Goal: Information Seeking & Learning: Learn about a topic

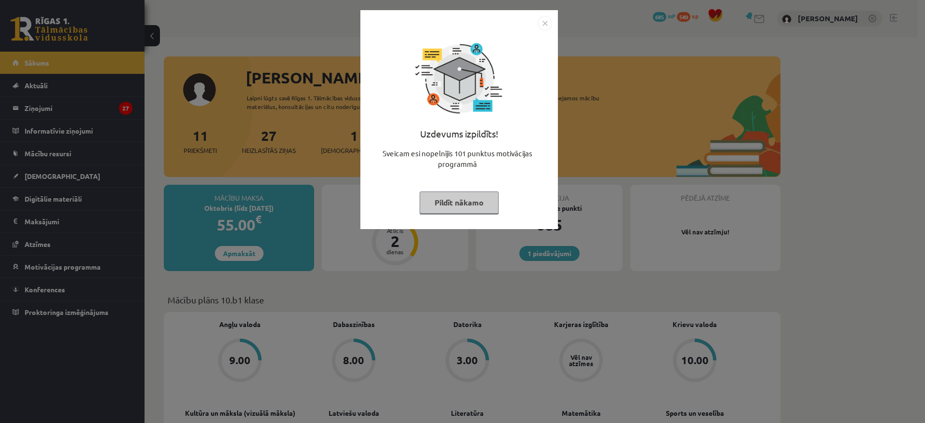
click at [544, 19] on img "Close" at bounding box center [545, 23] width 14 height 14
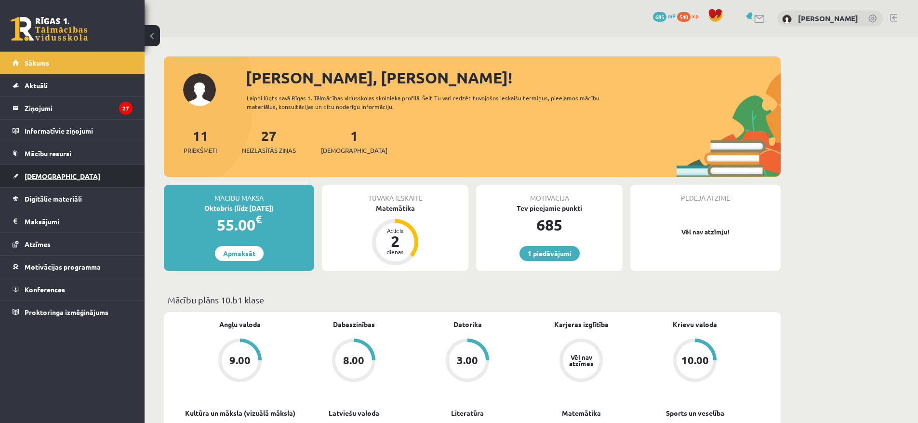
click at [38, 174] on span "[DEMOGRAPHIC_DATA]" at bounding box center [63, 176] width 76 height 9
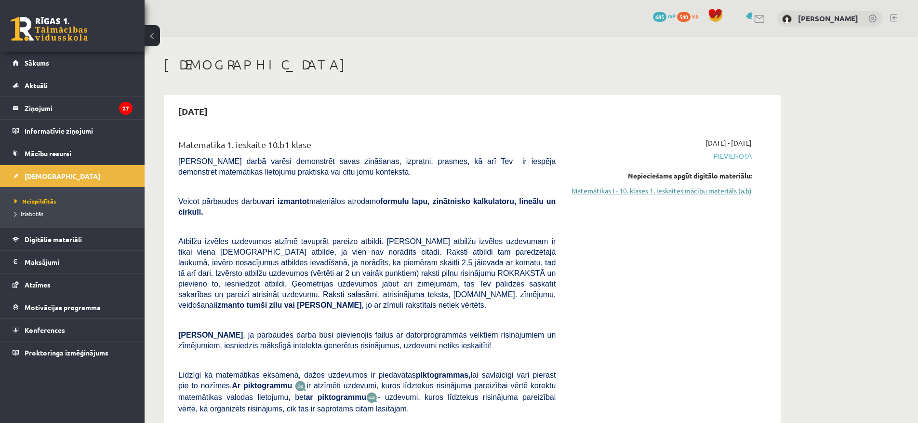
click at [683, 189] on link "Matemātikas I - 10. klases 1. ieskaites mācību materiāls (a,b)" at bounding box center [661, 191] width 182 height 10
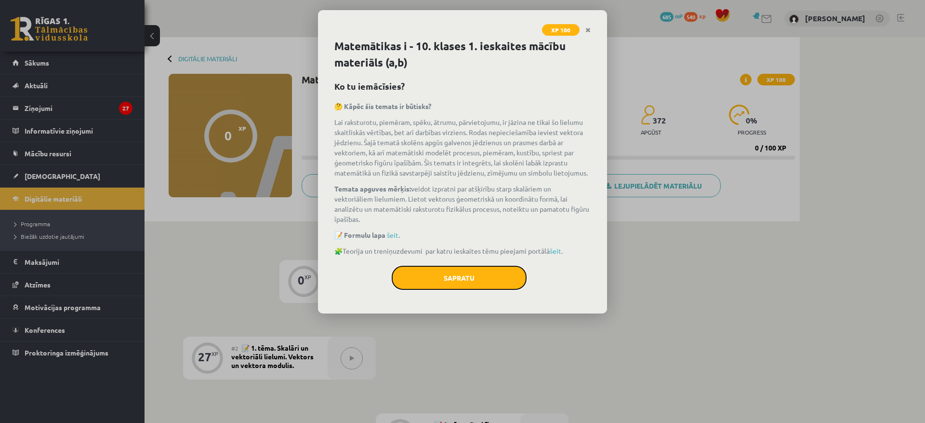
click at [450, 281] on button "Sapratu" at bounding box center [459, 278] width 135 height 24
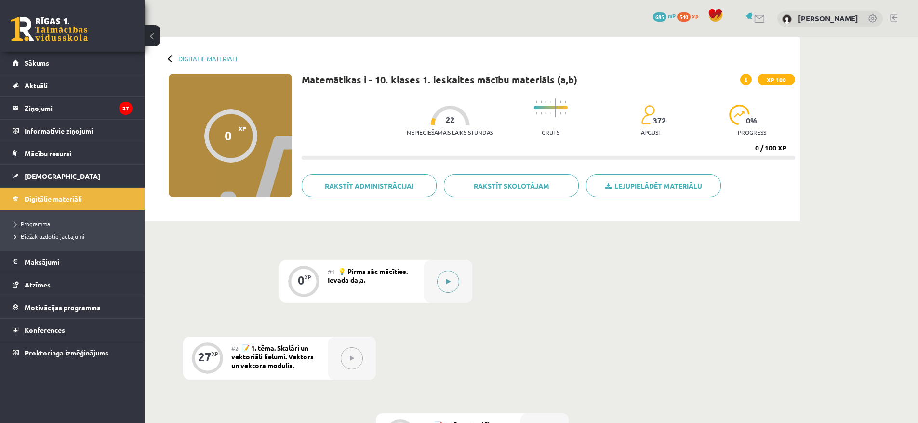
click at [440, 282] on button at bounding box center [448, 281] width 22 height 22
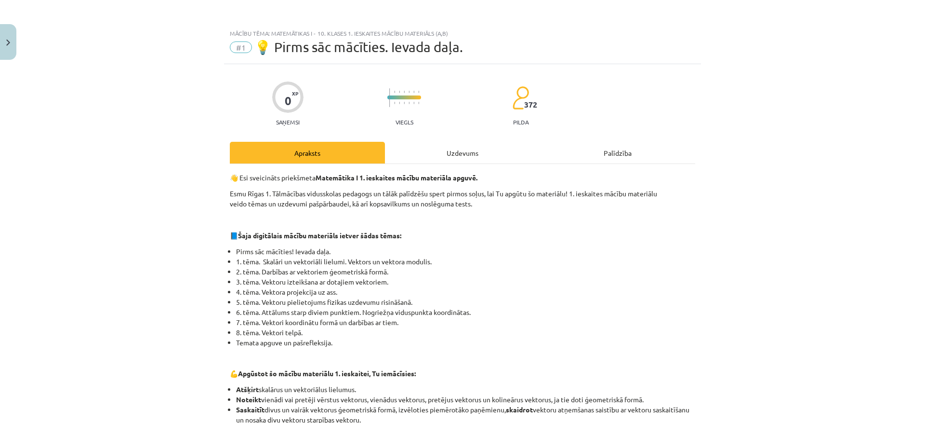
click at [463, 157] on div "Uzdevums" at bounding box center [462, 153] width 155 height 22
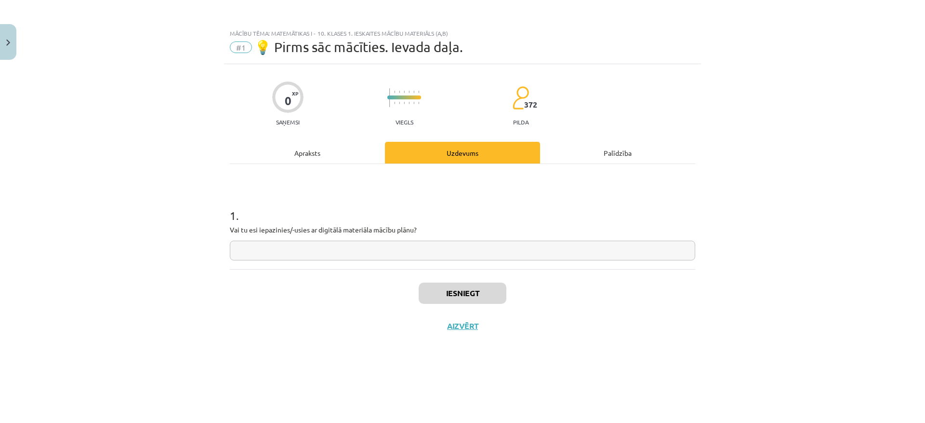
click at [317, 250] on input "text" at bounding box center [462, 250] width 465 height 20
click at [318, 153] on div "Apraksts" at bounding box center [307, 153] width 155 height 22
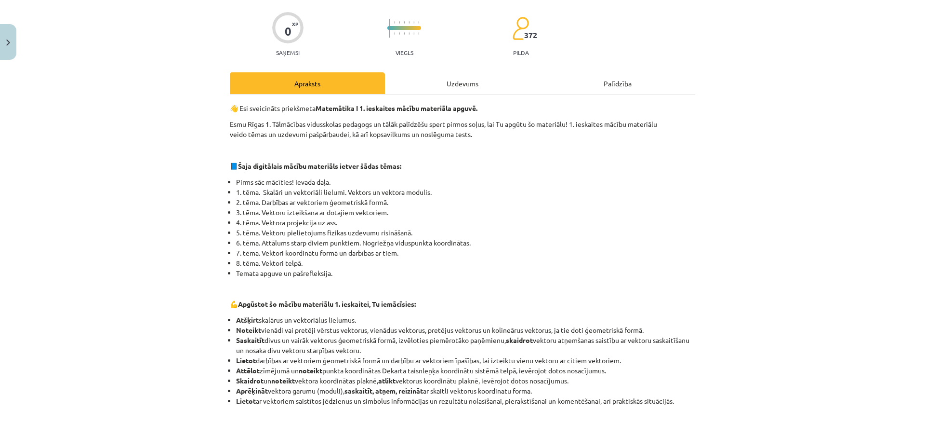
scroll to position [51, 0]
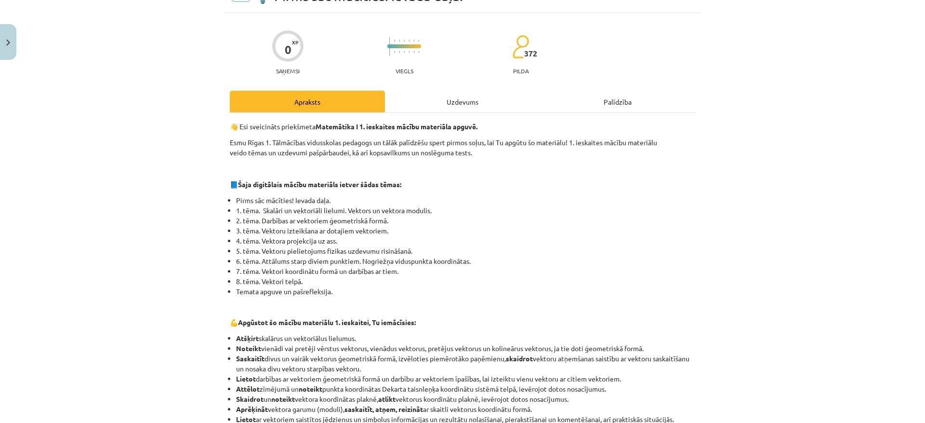
click at [429, 104] on div "Uzdevums" at bounding box center [462, 102] width 155 height 22
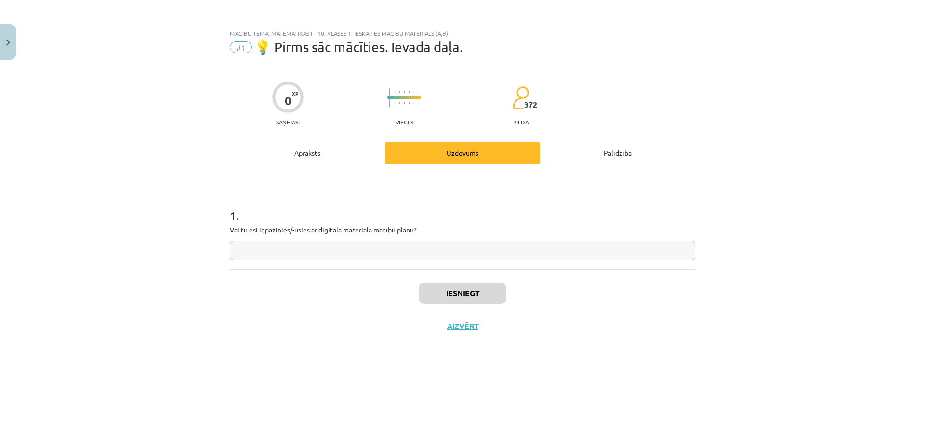
click at [262, 253] on input "text" at bounding box center [462, 250] width 465 height 20
type input "**"
click at [436, 286] on button "Iesniegt" at bounding box center [463, 292] width 88 height 21
click at [463, 328] on button "Nākamā nodarbība" at bounding box center [462, 332] width 94 height 22
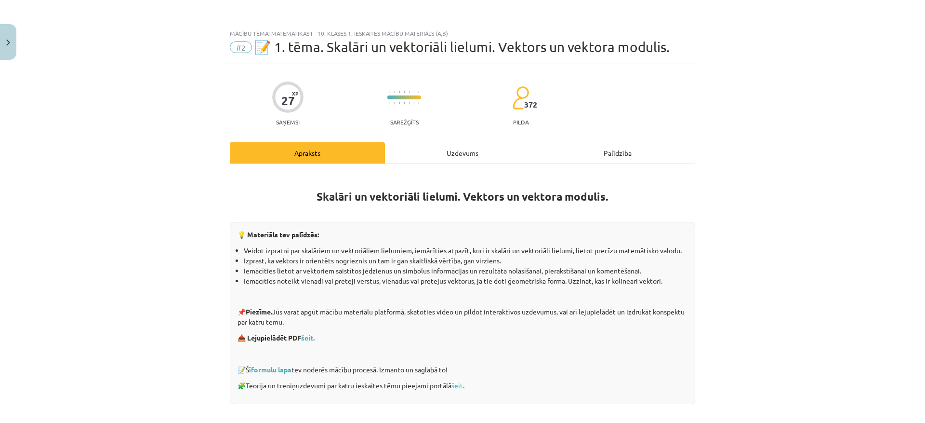
click at [433, 158] on div "Uzdevums" at bounding box center [462, 153] width 155 height 22
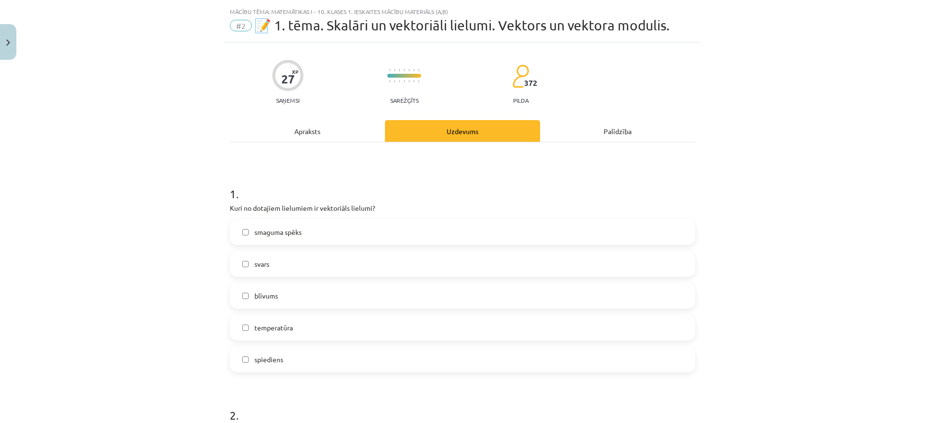
scroll to position [24, 0]
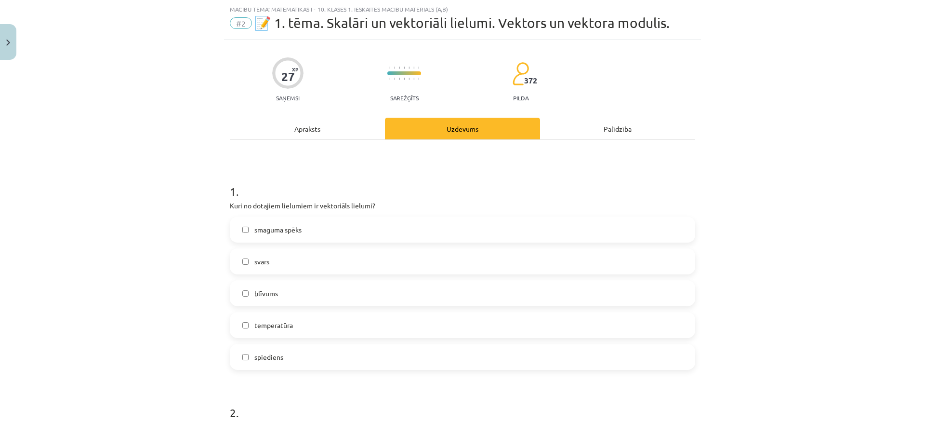
click at [326, 127] on div "Apraksts" at bounding box center [307, 129] width 155 height 22
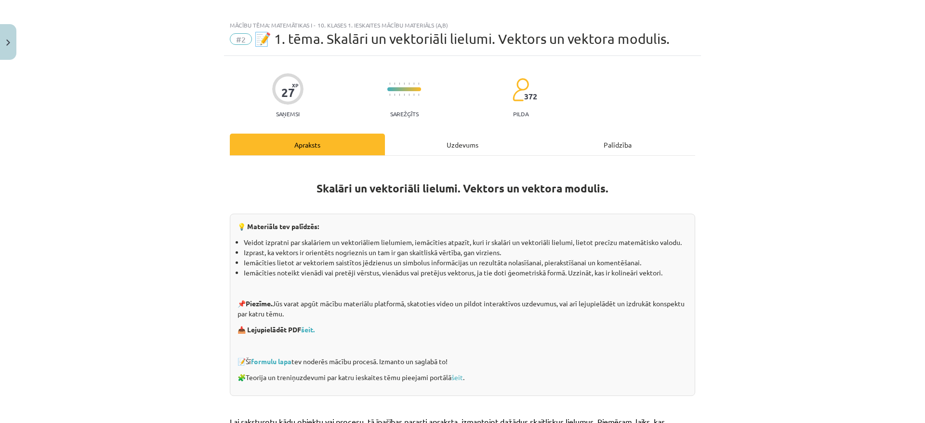
scroll to position [0, 0]
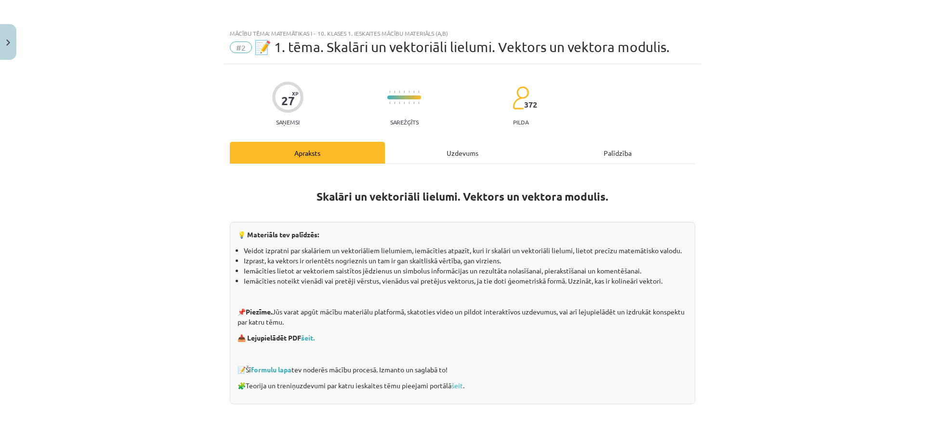
click at [431, 153] on div "Uzdevums" at bounding box center [462, 153] width 155 height 22
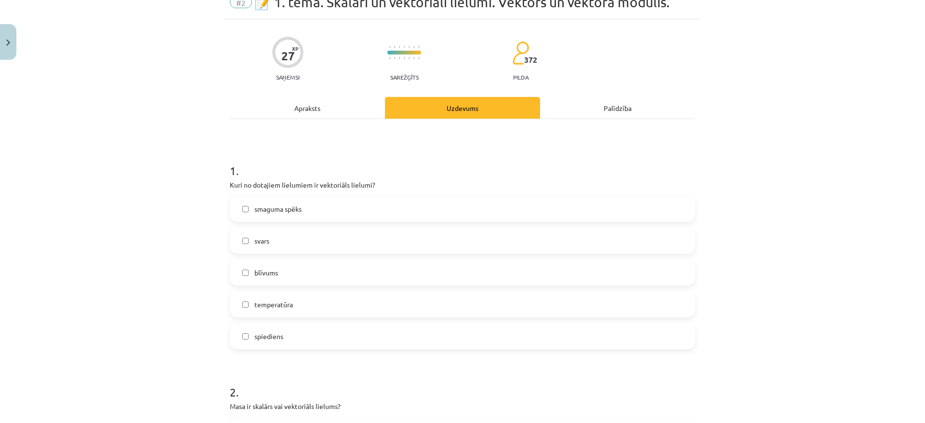
scroll to position [72, 0]
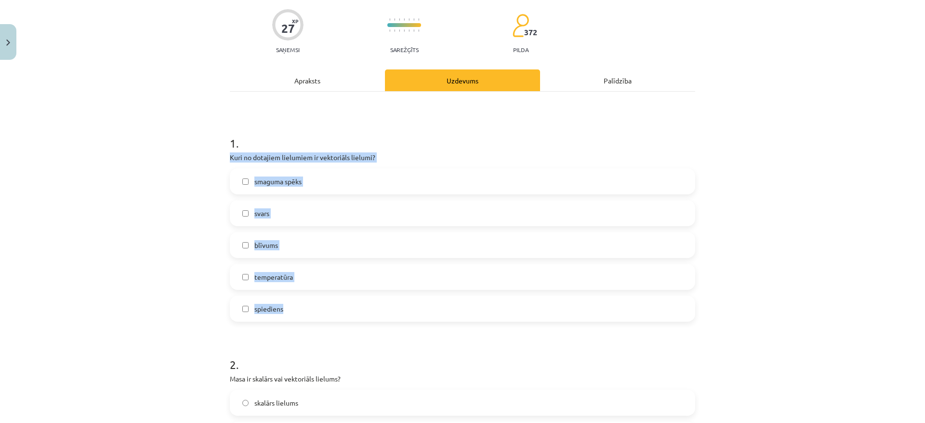
drag, startPoint x: 331, startPoint y: 177, endPoint x: 397, endPoint y: 308, distance: 146.3
copy div "Kuri no dotajiem lielumiem ir vektoriāls lielumi? smaguma spēks svars blīvums t…"
click at [201, 202] on div "Mācību tēma: Matemātikas i - 10. klases 1. ieskaites mācību materiāls (a,b) #2 …" at bounding box center [462, 211] width 925 height 423
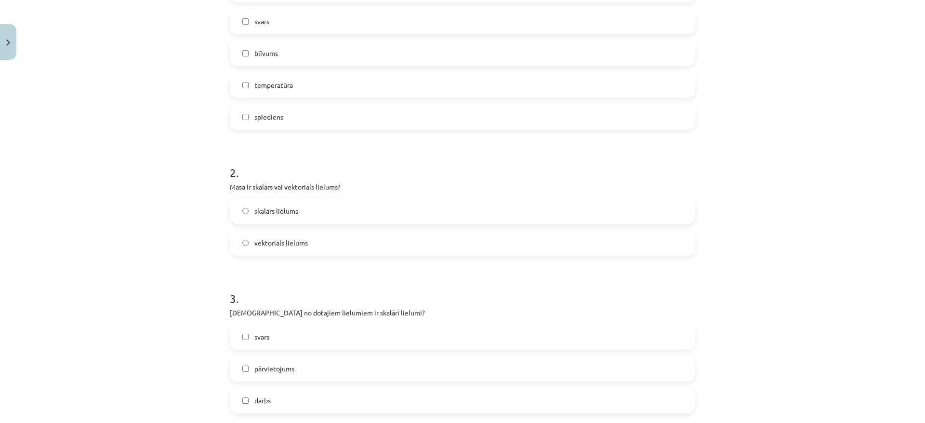
scroll to position [265, 0]
drag, startPoint x: 225, startPoint y: 184, endPoint x: 366, endPoint y: 171, distance: 141.4
click at [234, 207] on label "skalārs lielums" at bounding box center [463, 210] width 464 height 24
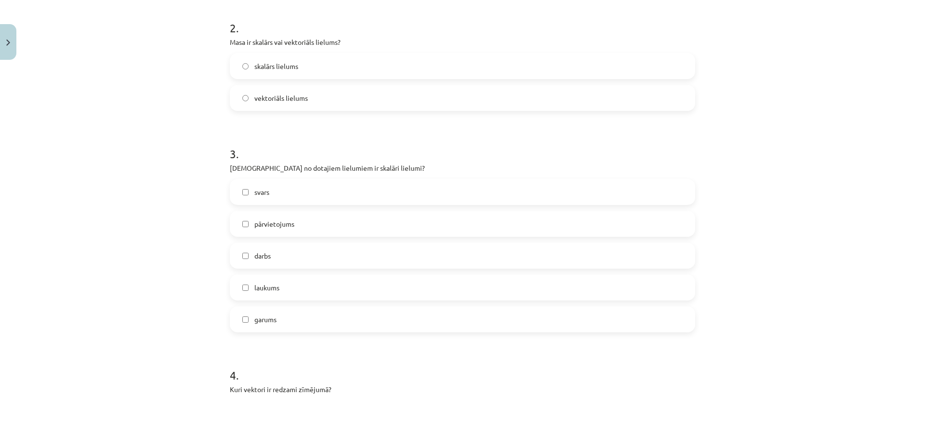
scroll to position [410, 0]
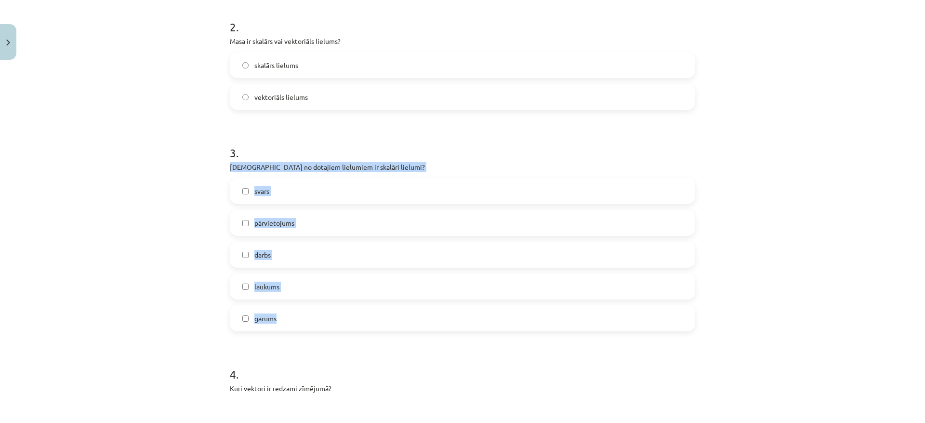
drag, startPoint x: 215, startPoint y: 165, endPoint x: 379, endPoint y: 299, distance: 211.6
click at [379, 299] on div "Mācību tēma: Matemātikas i - 10. klases 1. ieskaites mācību materiāls (a,b) #2 …" at bounding box center [462, 211] width 925 height 423
copy div "[DEMOGRAPHIC_DATA] no dotajiem lielumiem ir skalāri lielumi? svars pārvietojums…"
click at [186, 273] on div "Mācību tēma: Matemātikas i - 10. klases 1. ieskaites mācību materiāls (a,b) #2 …" at bounding box center [462, 211] width 925 height 423
click at [241, 295] on label "laukums" at bounding box center [463, 286] width 464 height 24
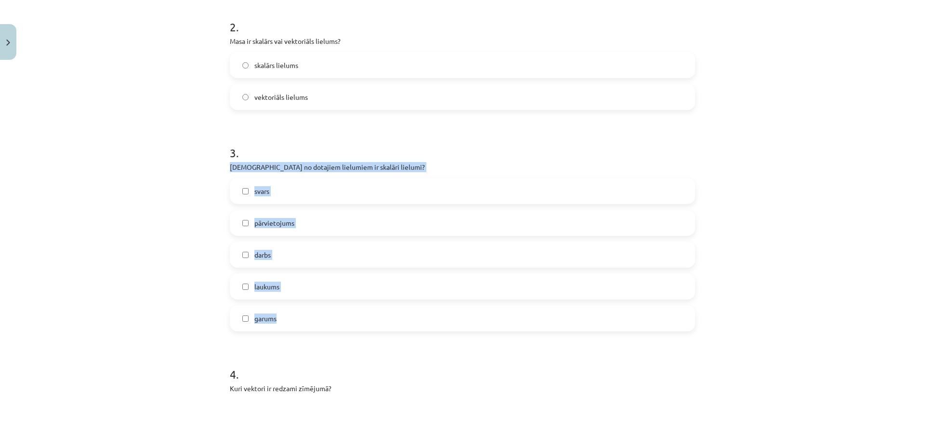
click at [173, 300] on div "Mācību tēma: Matemātikas i - 10. klases 1. ieskaites mācību materiāls (a,b) #2 …" at bounding box center [462, 211] width 925 height 423
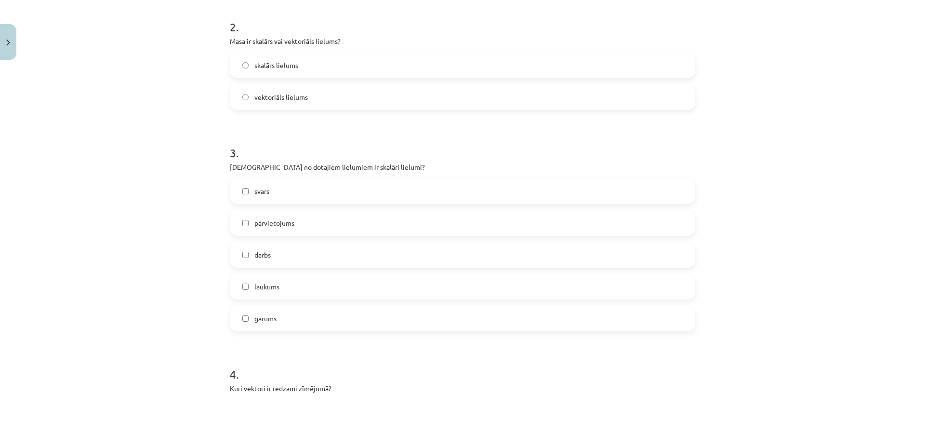
click at [246, 323] on label "garums" at bounding box center [463, 318] width 464 height 24
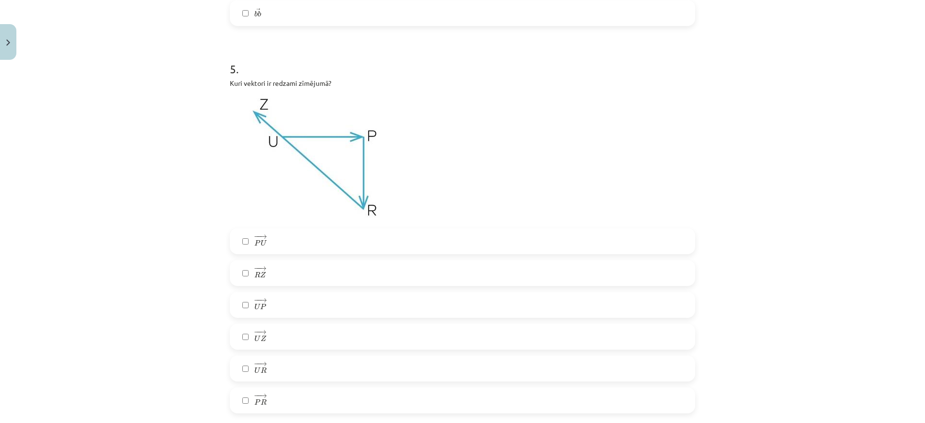
scroll to position [1132, 0]
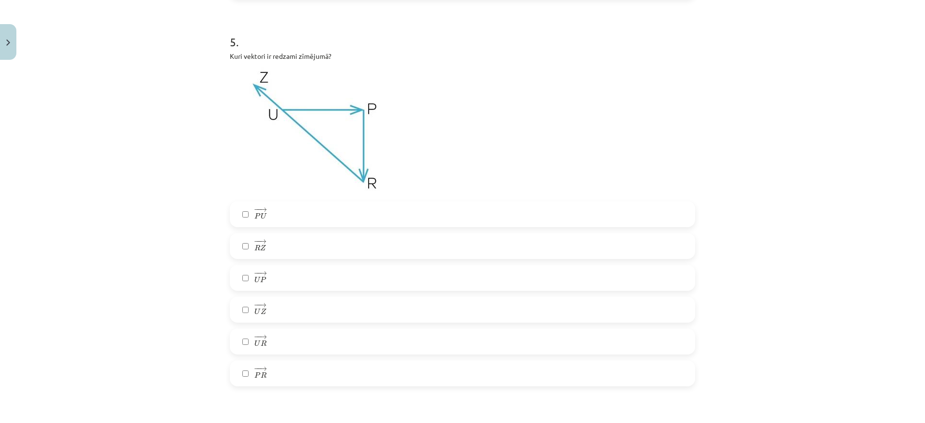
click at [234, 376] on label "− − → P R P R →" at bounding box center [463, 373] width 464 height 24
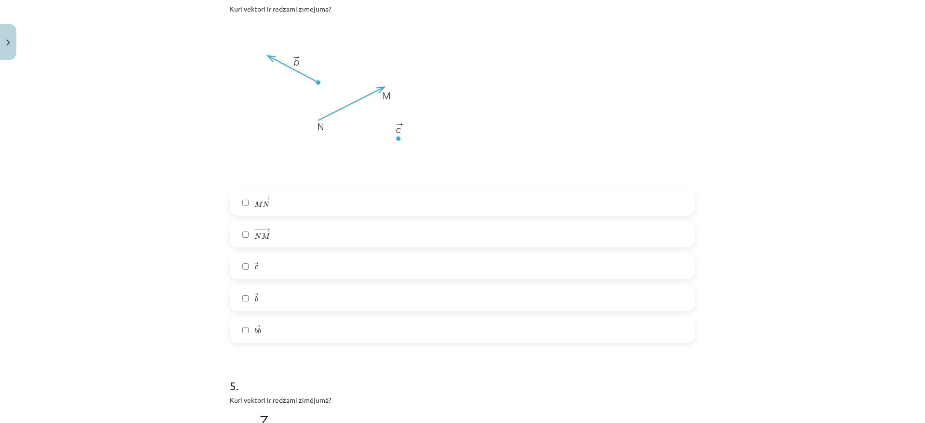
scroll to position [747, 0]
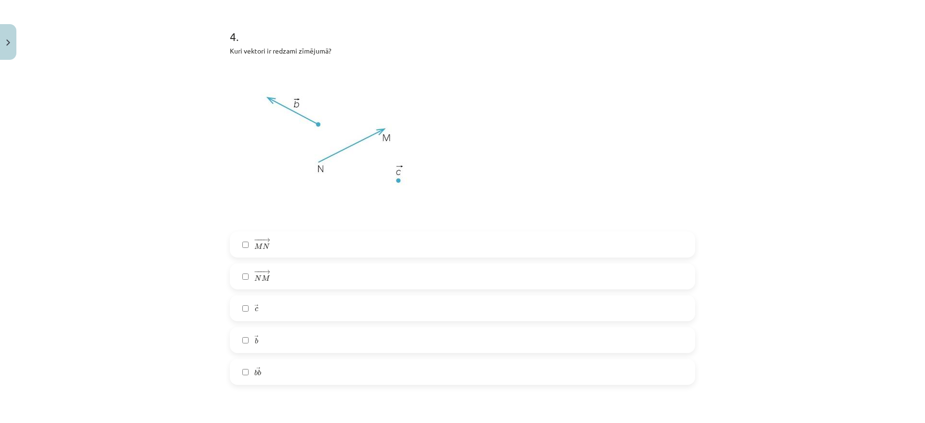
click at [236, 278] on label "− −− → N M N M →" at bounding box center [463, 276] width 464 height 24
click at [238, 342] on label "→ b b →" at bounding box center [463, 340] width 464 height 24
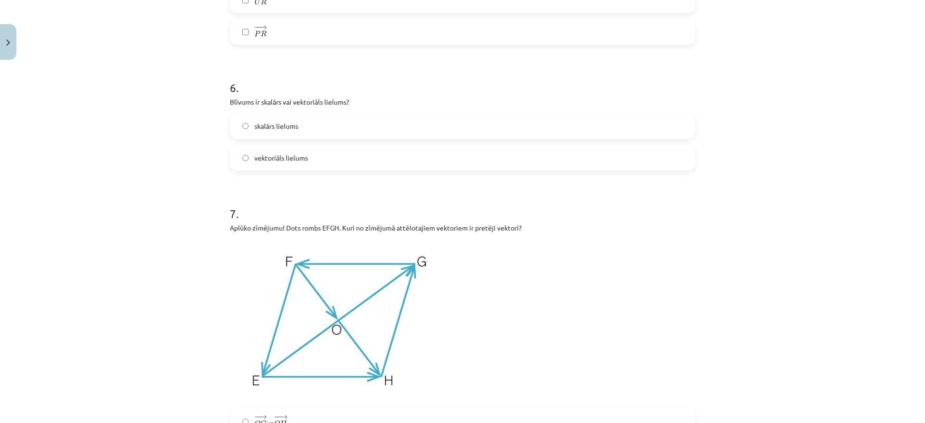
scroll to position [1470, 0]
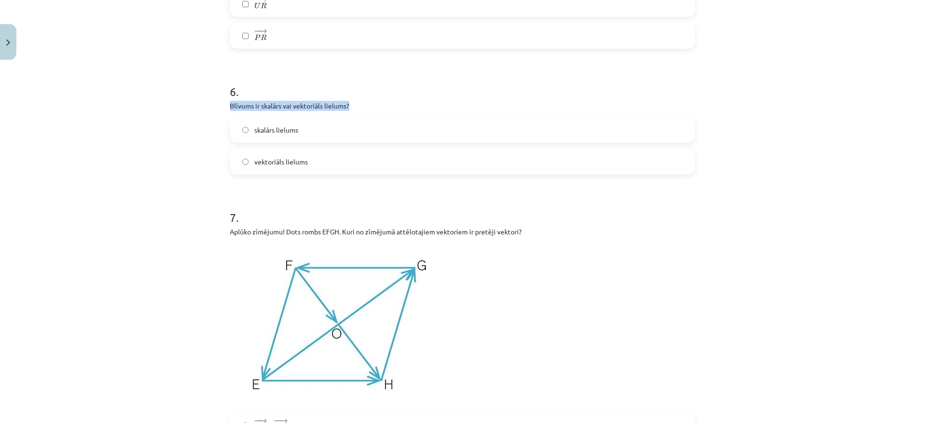
drag, startPoint x: 223, startPoint y: 104, endPoint x: 369, endPoint y: 104, distance: 146.5
click at [369, 104] on div "27 XP Saņemsi Sarežģīts 372 pilda Apraksts Uzdevums Palīdzība 1 . Kuri no dotaj…" at bounding box center [462, 200] width 477 height 3212
copy p "Blīvums ir skalārs vai vektoriāls lielums?"
click at [239, 124] on label "skalārs lielums" at bounding box center [463, 130] width 464 height 24
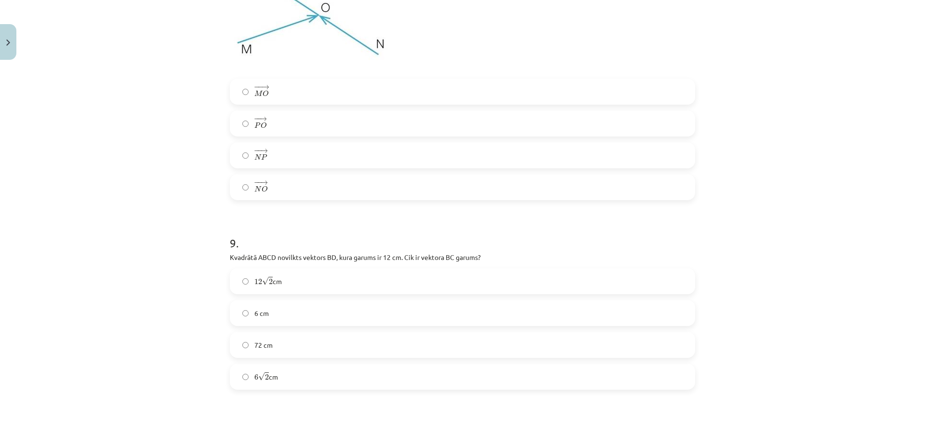
scroll to position [2144, 0]
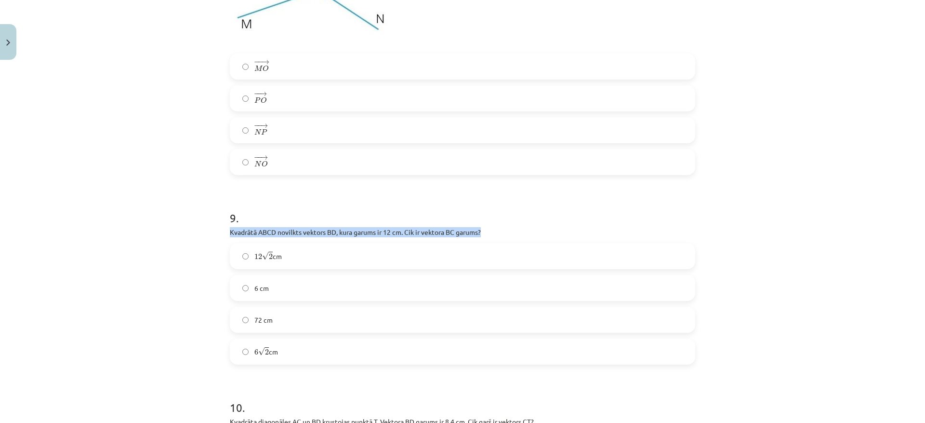
drag, startPoint x: 226, startPoint y: 230, endPoint x: 492, endPoint y: 226, distance: 266.0
click at [491, 228] on p "Kvadrātā ABCD novilkts vektors ﻿BD﻿, kura garums ir 12 cm. Cik ir vektora ﻿BC g…" at bounding box center [462, 232] width 465 height 10
copy p "Kvadrātā ABCD novilkts vektors ﻿BD﻿, kura garums ir 12 cm. Cik ir vektora ﻿BC g…"
click at [213, 197] on div "Mācību tēma: Matemātikas i - 10. klases 1. ieskaites mācību materiāls (a,b) #2 …" at bounding box center [462, 211] width 925 height 423
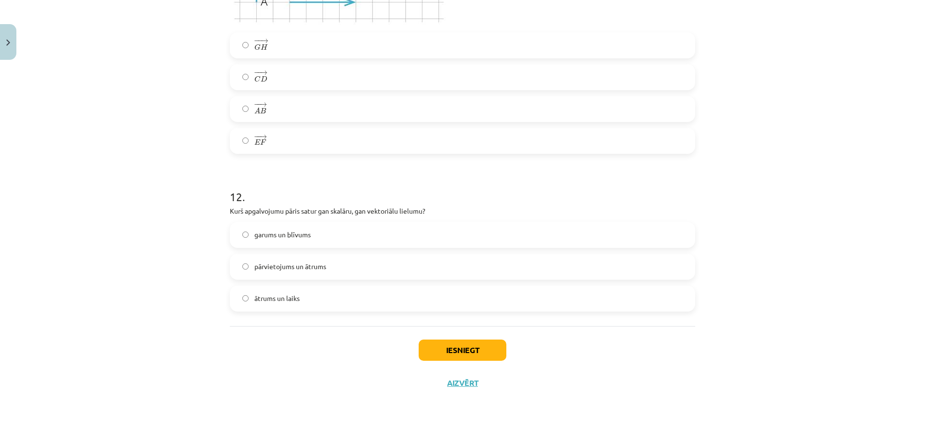
scroll to position [2878, 0]
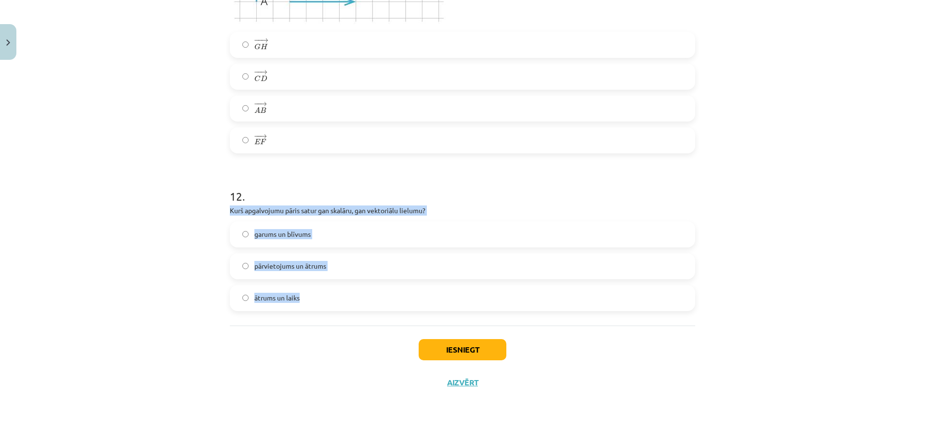
drag, startPoint x: 224, startPoint y: 208, endPoint x: 373, endPoint y: 307, distance: 179.1
copy div "Kurš apgalvojumu pāris satur gan skalāru, gan vektoriālu lielumu? garums un blī…"
click at [239, 302] on label "ātrums un laiks" at bounding box center [463, 298] width 464 height 24
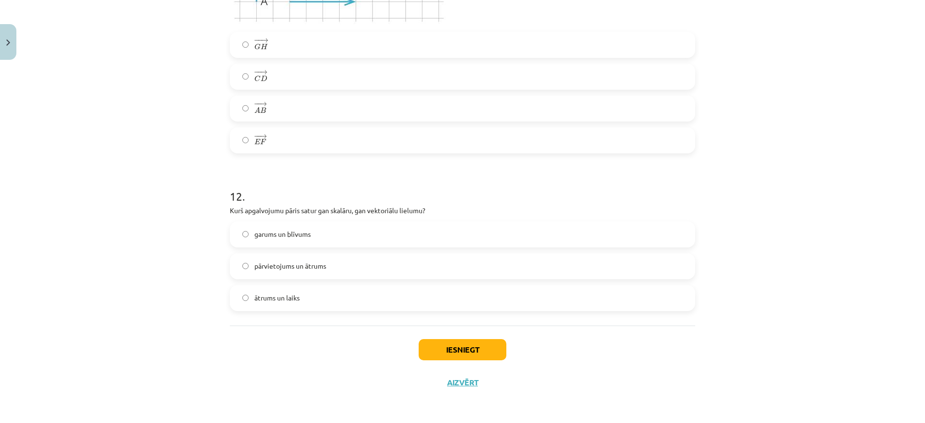
click at [157, 297] on div "Mācību tēma: Matemātikas i - 10. klases 1. ieskaites mācību materiāls (a,b) #2 …" at bounding box center [462, 211] width 925 height 423
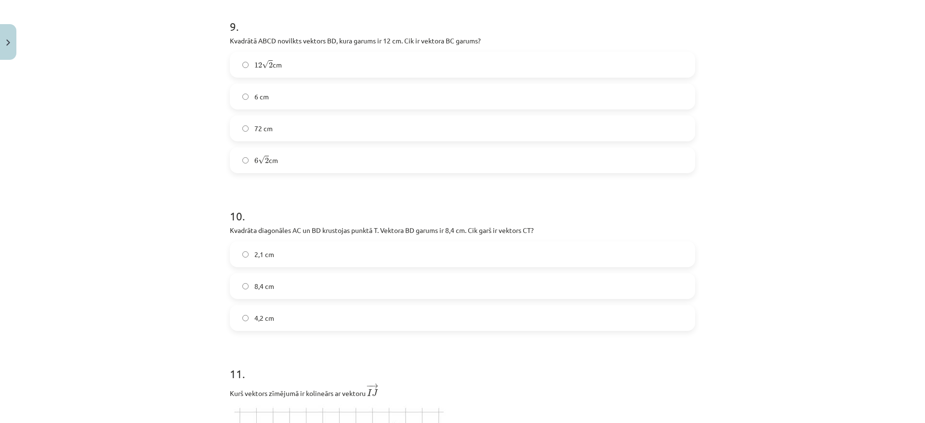
scroll to position [2348, 0]
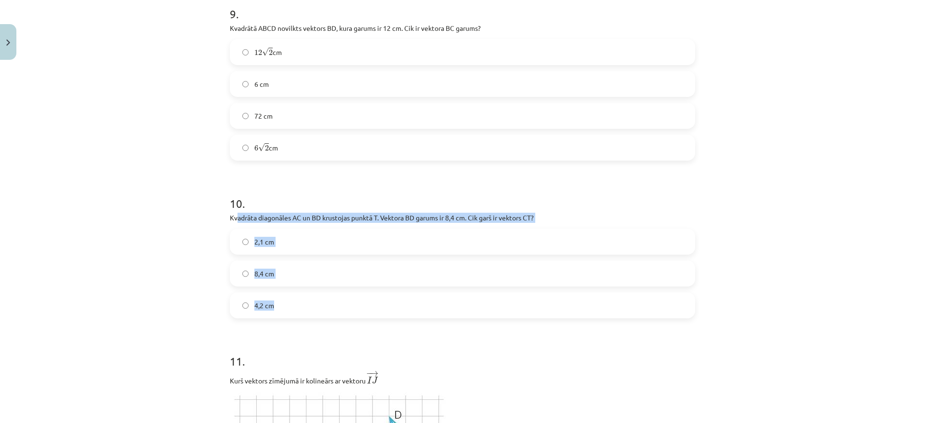
drag, startPoint x: 233, startPoint y: 210, endPoint x: 481, endPoint y: 298, distance: 264.0
click at [481, 298] on div "10 . Kvadrāta diagonāles AC un BD krustojas punktā T. Vektora ﻿BD﻿ garums ir 8,…" at bounding box center [462, 249] width 465 height 138
copy div "adrāta diagonāles AC un BD krustojas punktā T. Vektora ﻿BD﻿ garums ir 8,4 cm. C…"
click at [207, 308] on div "Mācību tēma: Matemātikas i - 10. klases 1. ieskaites mācību materiāls (a,b) #2 …" at bounding box center [462, 211] width 925 height 423
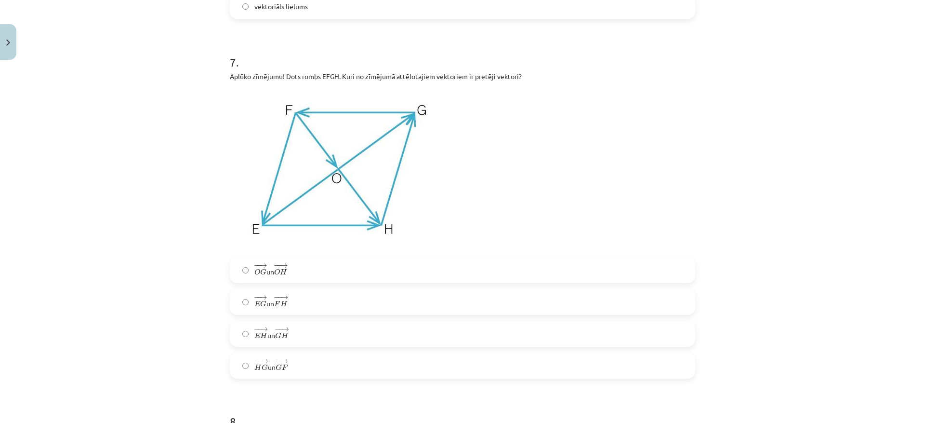
scroll to position [1625, 0]
click at [235, 331] on label "− − → E H E H → un − − → G H G H →" at bounding box center [463, 333] width 464 height 24
click at [234, 307] on label "− − → E G E G → un − − → F H F H →" at bounding box center [463, 301] width 464 height 24
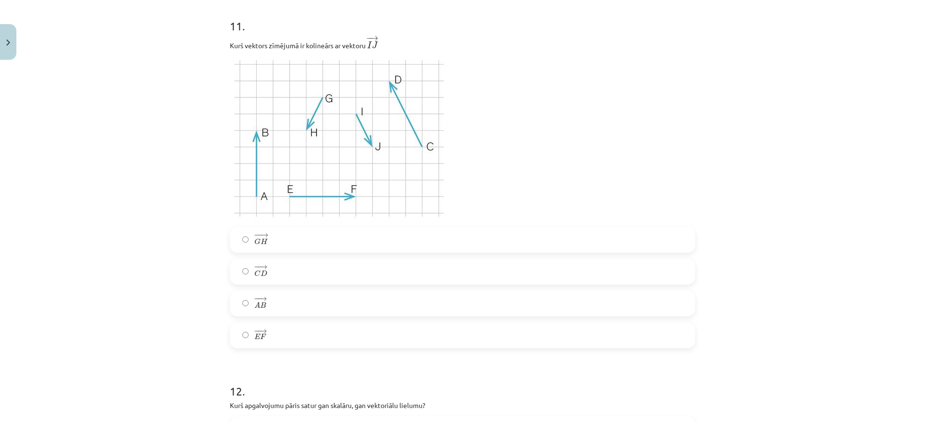
scroll to position [2637, 0]
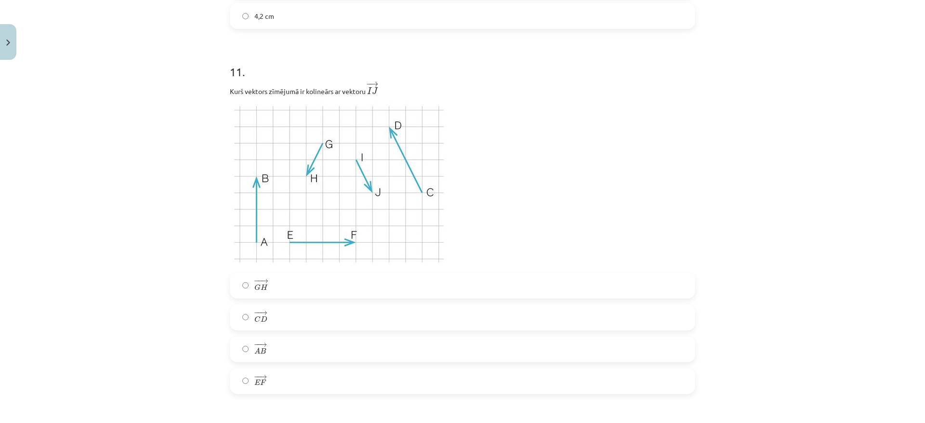
click at [269, 292] on label "− − → G H G H →" at bounding box center [463, 285] width 464 height 24
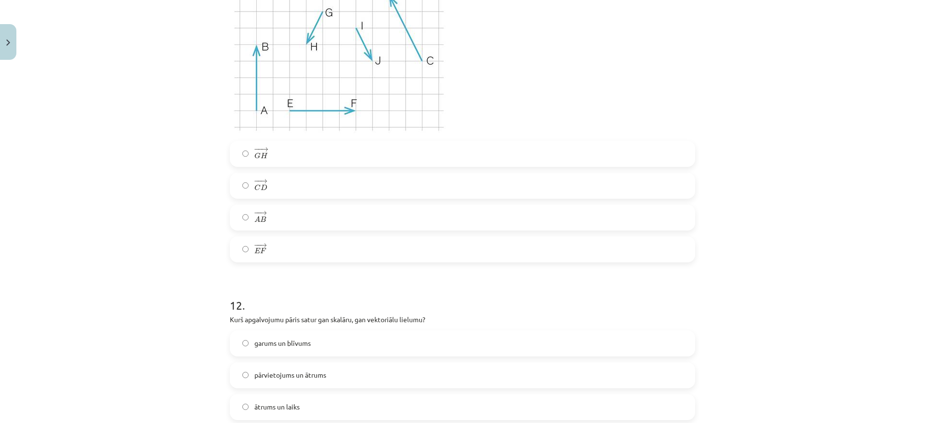
scroll to position [2878, 0]
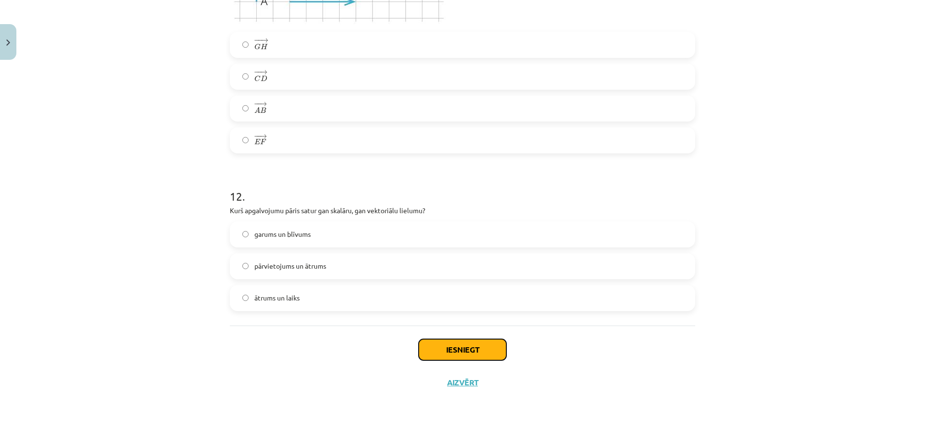
click at [437, 350] on button "Iesniegt" at bounding box center [463, 349] width 88 height 21
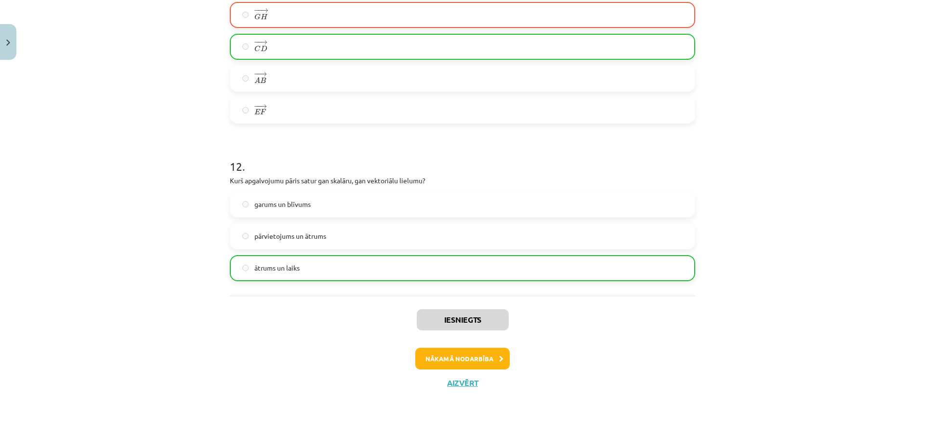
scroll to position [2909, 0]
click at [468, 360] on button "Nākamā nodarbība" at bounding box center [462, 358] width 94 height 22
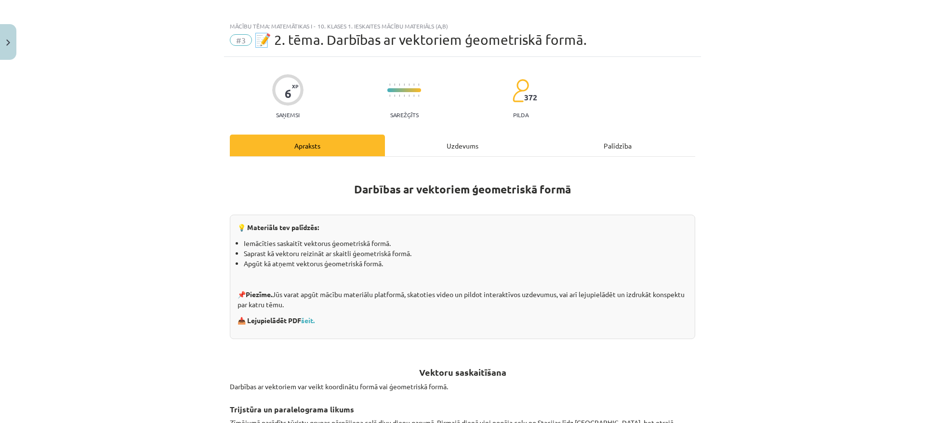
scroll to position [0, 0]
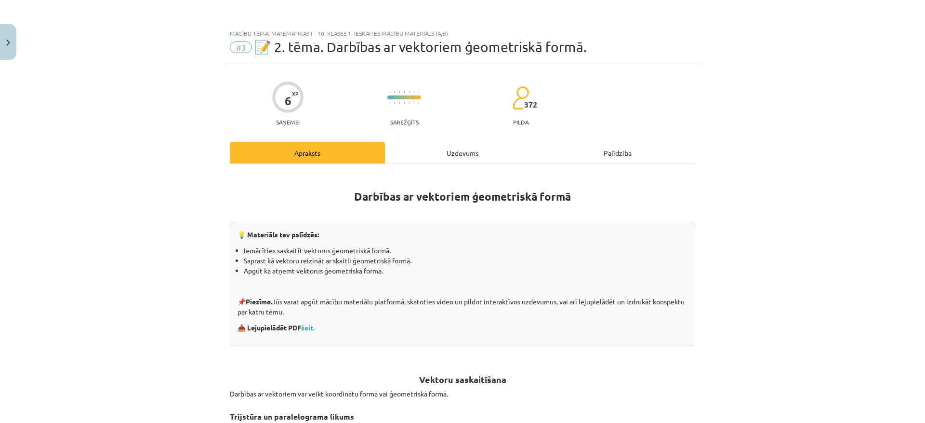
click at [450, 149] on div "Uzdevums" at bounding box center [462, 153] width 155 height 22
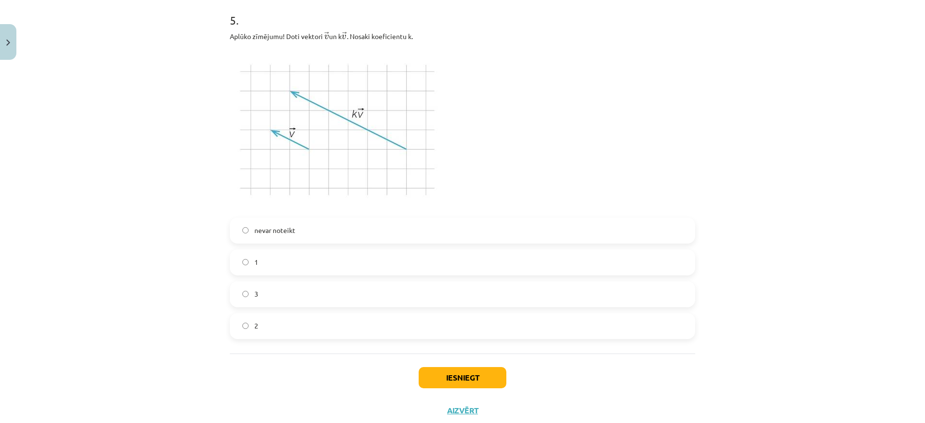
scroll to position [1422, 0]
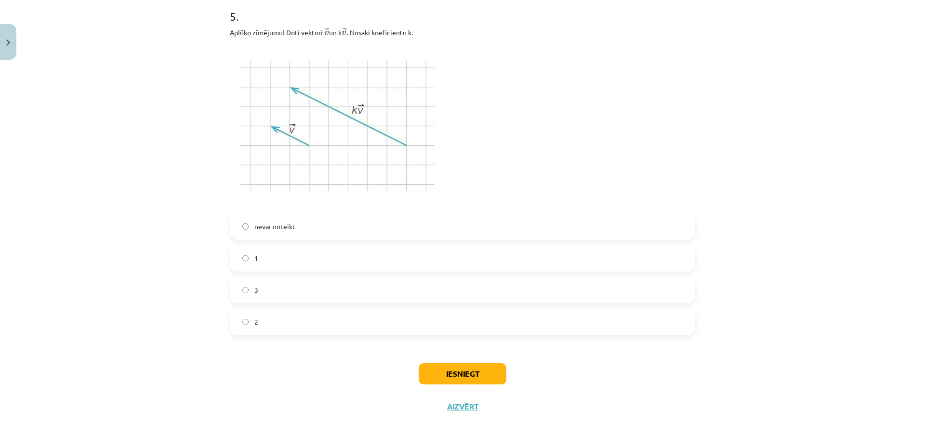
click at [280, 292] on label "3" at bounding box center [463, 290] width 464 height 24
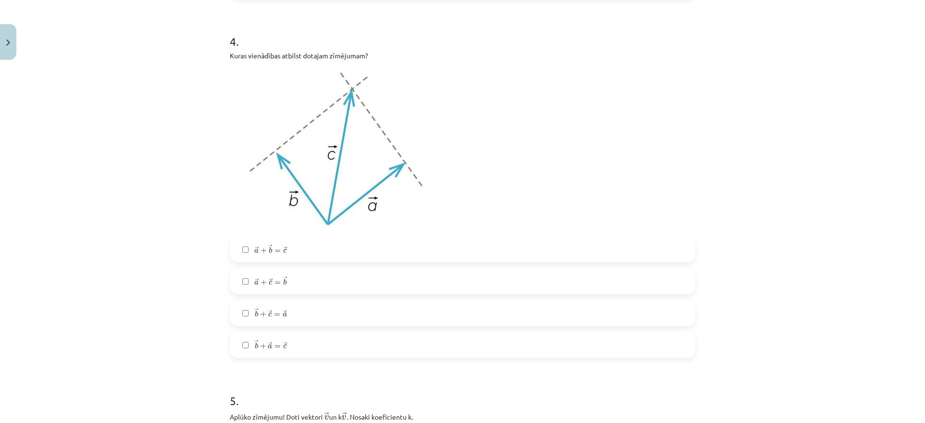
scroll to position [1036, 0]
click at [269, 254] on span "b" at bounding box center [270, 251] width 3 height 6
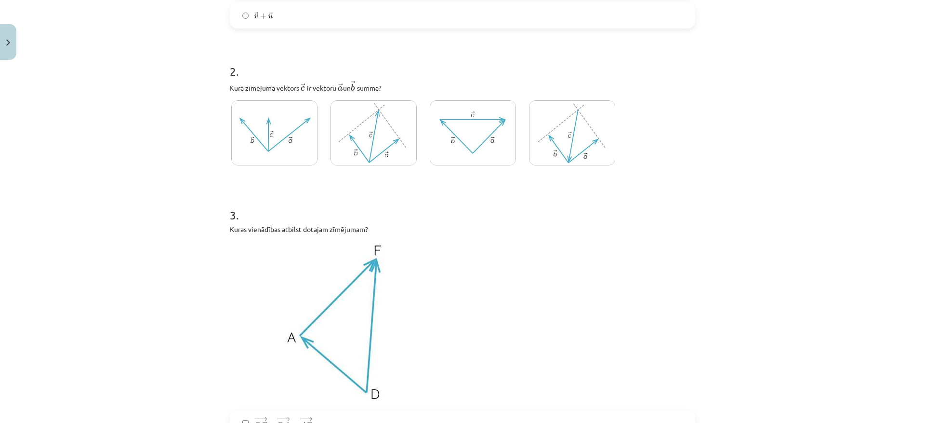
scroll to position [290, 0]
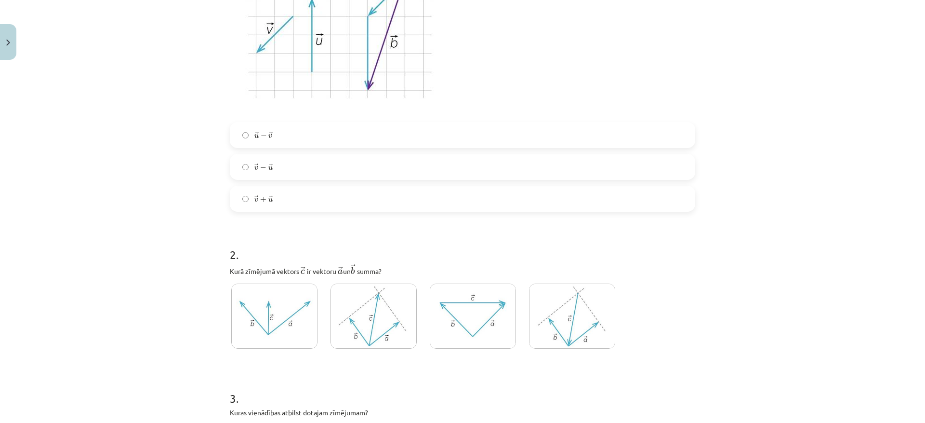
click at [386, 312] on img at bounding box center [374, 315] width 86 height 65
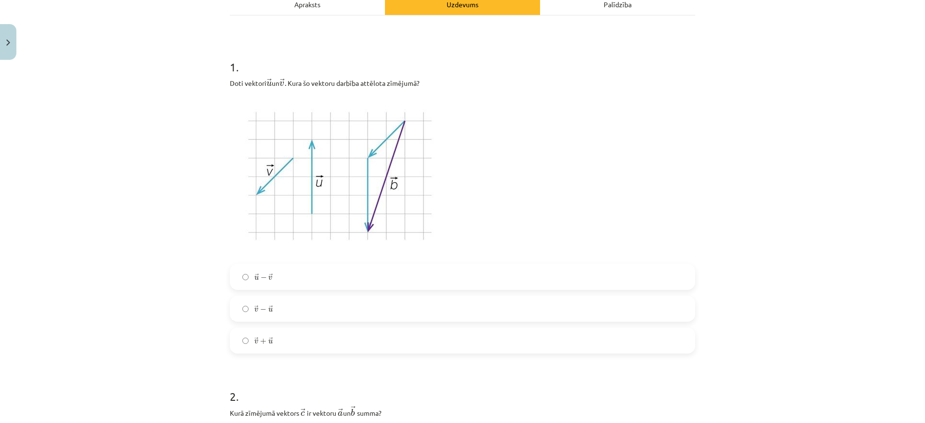
scroll to position [194, 0]
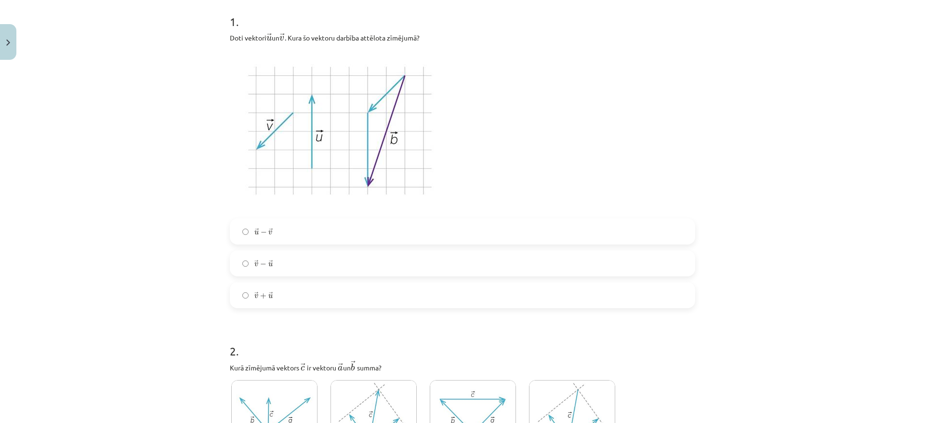
click at [319, 297] on label "→ v + → u v → + u →" at bounding box center [463, 295] width 464 height 24
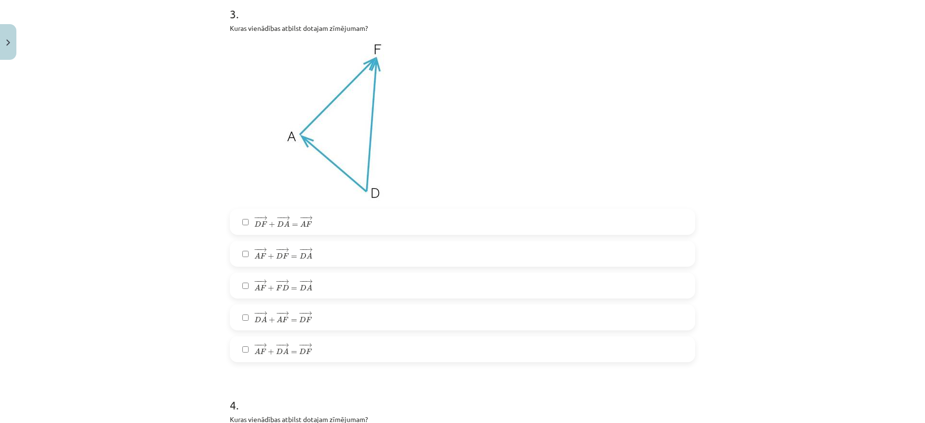
scroll to position [676, 0]
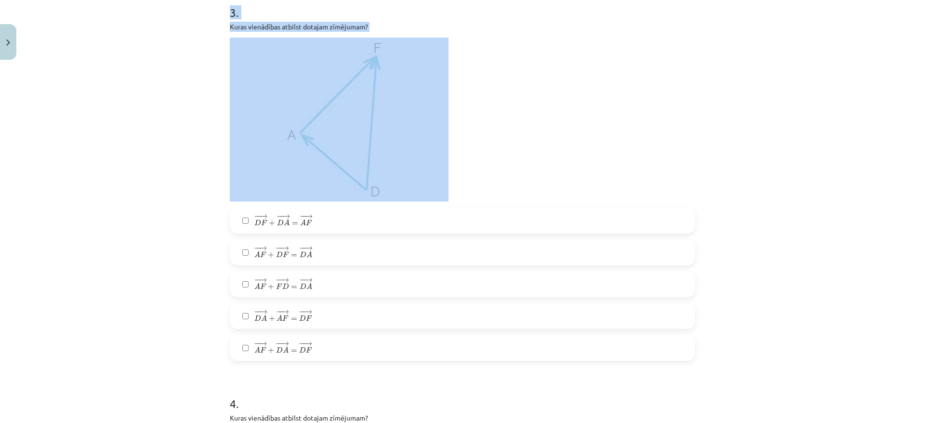
drag, startPoint x: 215, startPoint y: 18, endPoint x: 462, endPoint y: 139, distance: 275.0
click at [453, 146] on div "Mācību tēma: Matemātikas i - 10. klases 1. ieskaites mācību materiāls (a,b) #3 …" at bounding box center [462, 211] width 925 height 423
click at [588, 92] on p at bounding box center [462, 120] width 465 height 164
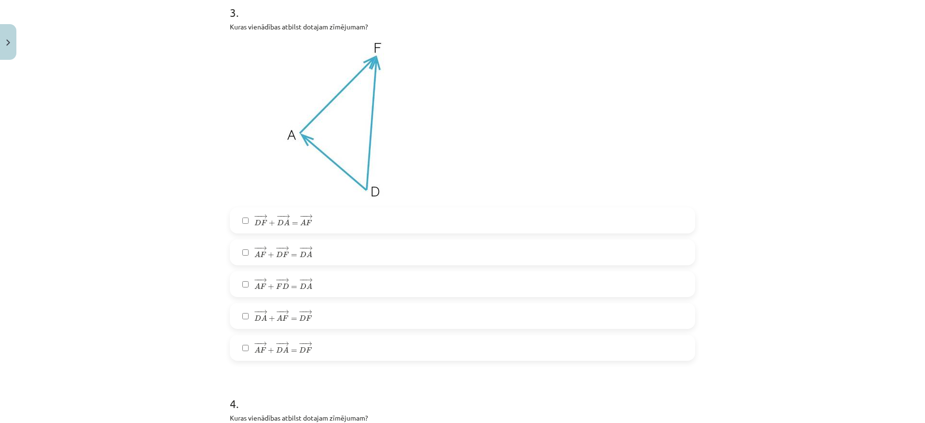
click at [234, 318] on label "− − → D A + − − → A F = − − → D F D A → + A F → = D F →" at bounding box center [463, 316] width 464 height 24
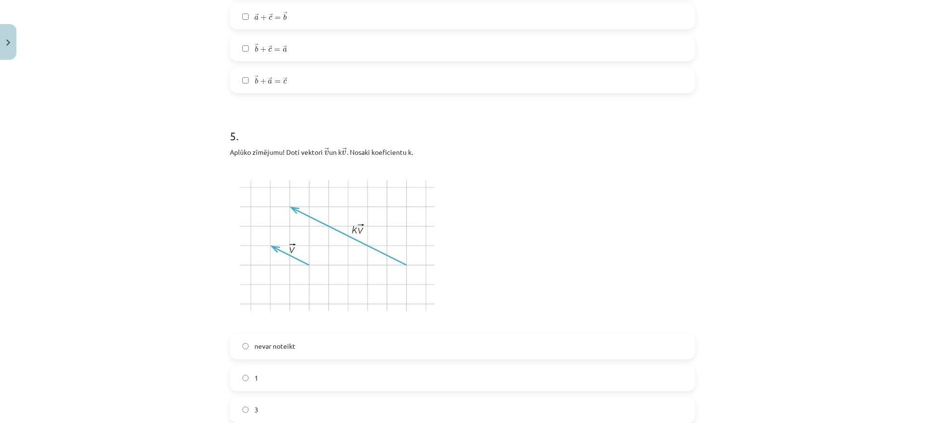
scroll to position [1447, 0]
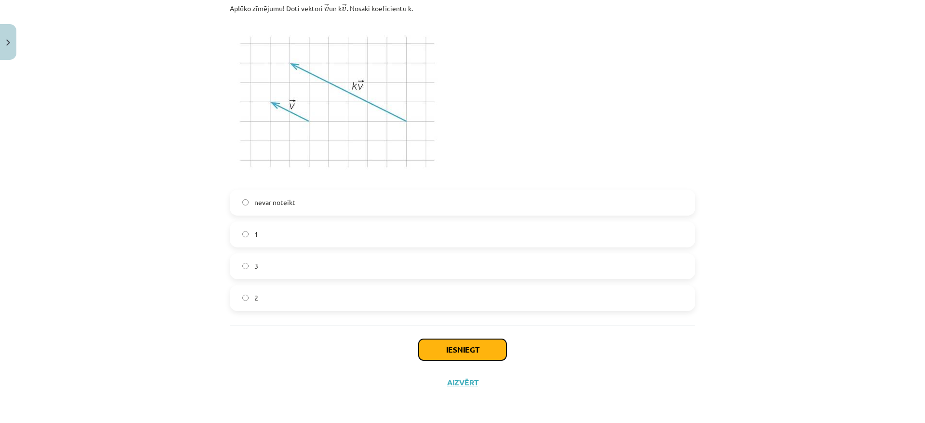
click at [467, 348] on button "Iesniegt" at bounding box center [463, 349] width 88 height 21
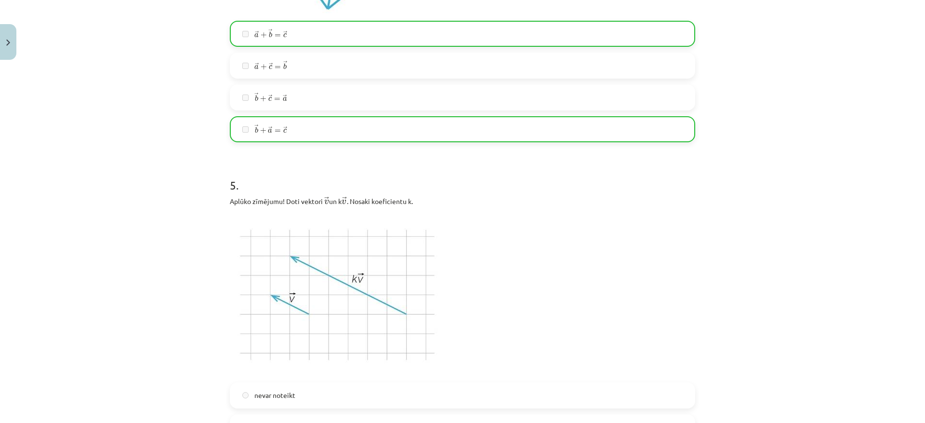
scroll to position [1477, 0]
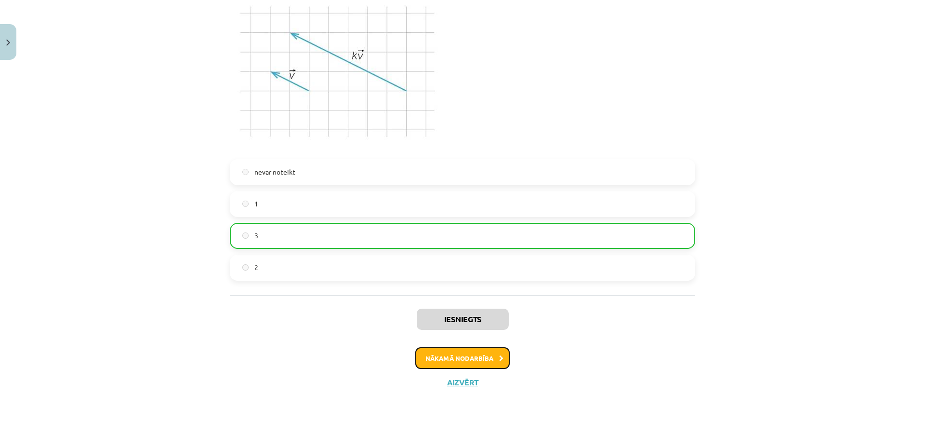
click at [441, 353] on button "Nākamā nodarbība" at bounding box center [462, 358] width 94 height 22
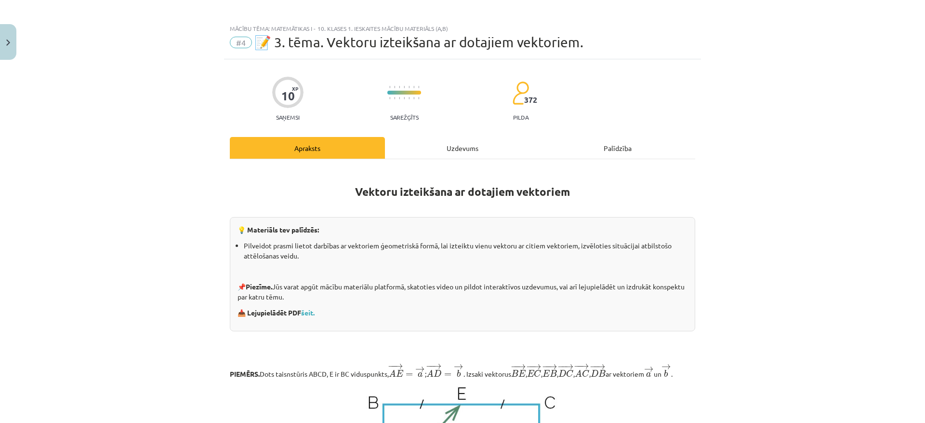
scroll to position [0, 0]
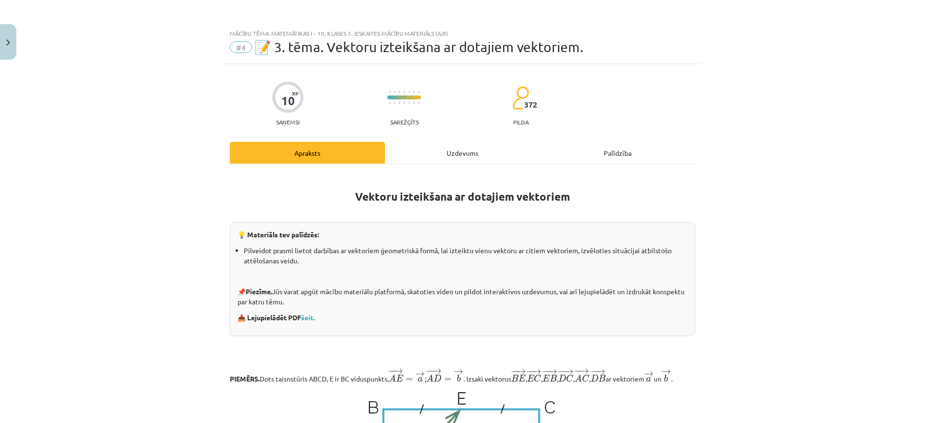
click at [439, 153] on div "Uzdevums" at bounding box center [462, 153] width 155 height 22
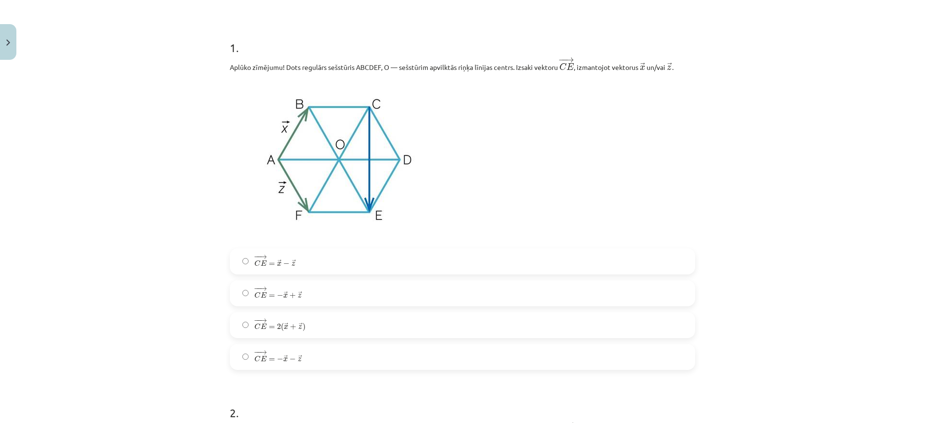
scroll to position [169, 0]
click at [310, 293] on label "− − → C E = − → x + → z C E → = − x → + z →" at bounding box center [463, 292] width 464 height 24
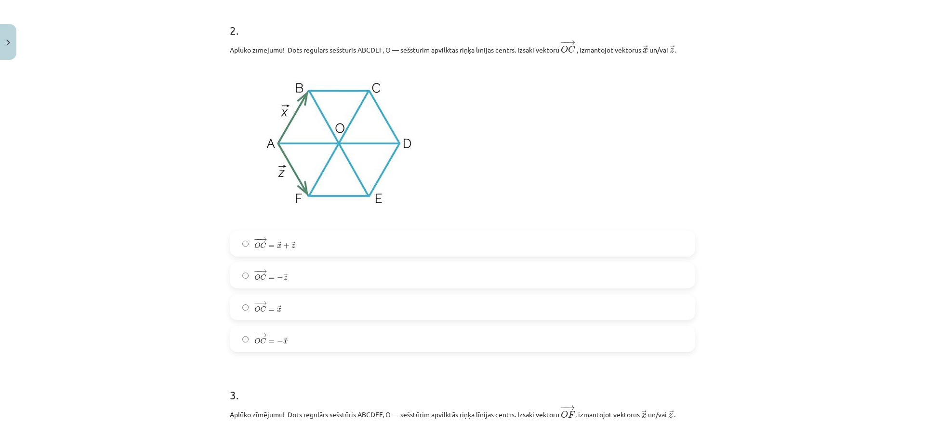
scroll to position [554, 0]
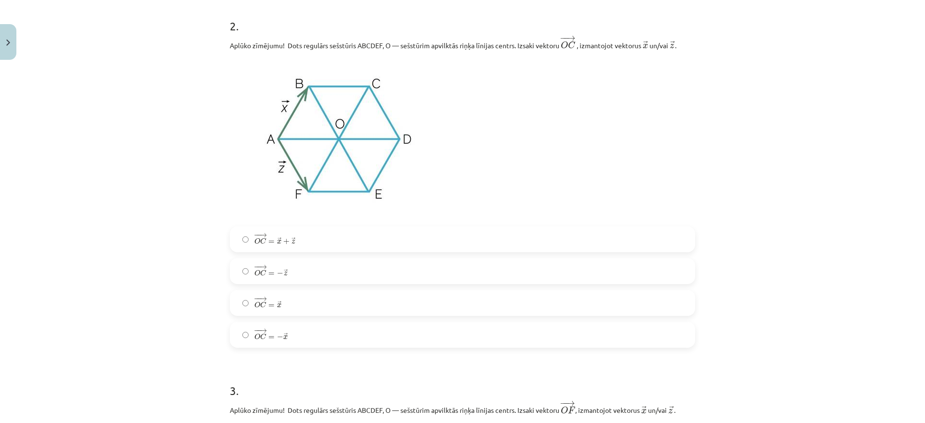
click at [347, 304] on label "− − → O C = → x O C → = x →" at bounding box center [463, 303] width 464 height 24
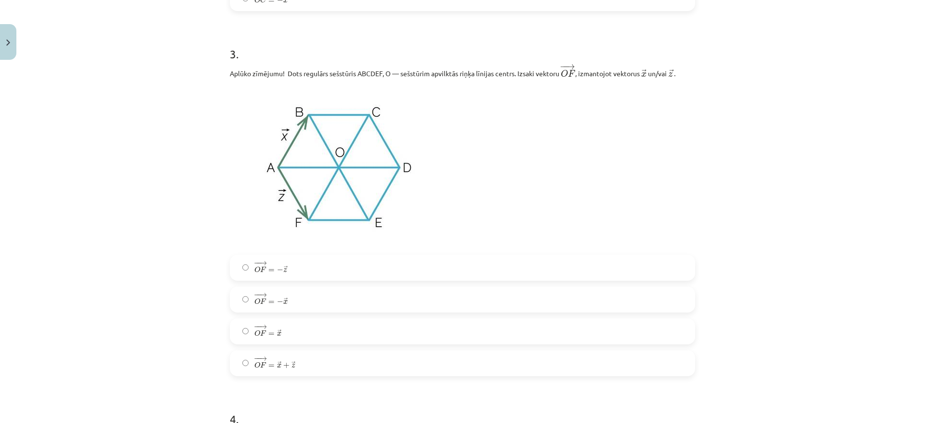
scroll to position [891, 0]
click at [332, 333] on label "− − → O F = → x O F → = x →" at bounding box center [463, 330] width 464 height 24
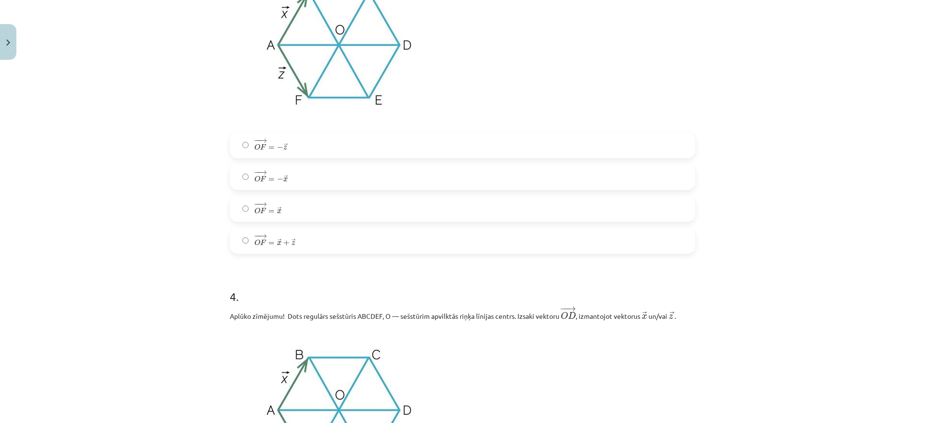
scroll to position [1036, 0]
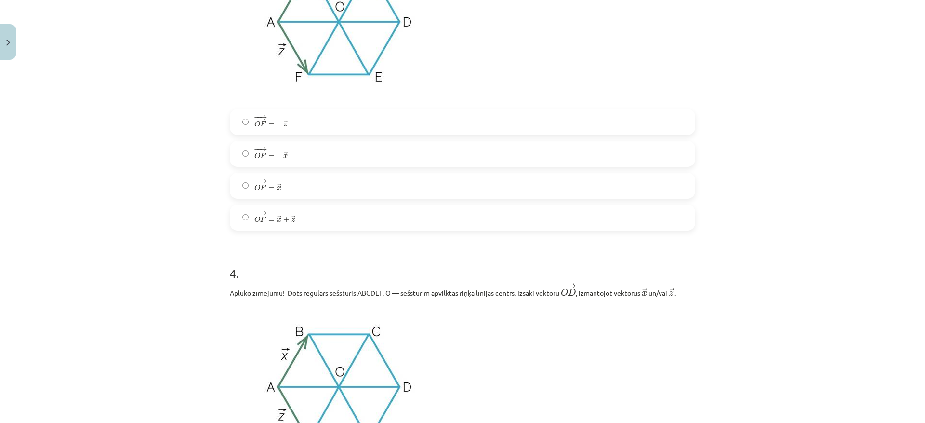
click at [304, 126] on label "− − → O F = − → z O F → = − z →" at bounding box center [463, 122] width 464 height 24
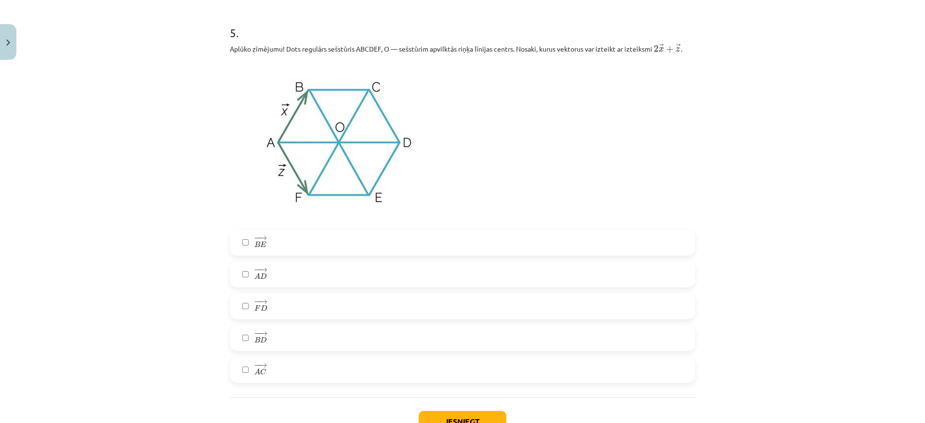
scroll to position [1634, 0]
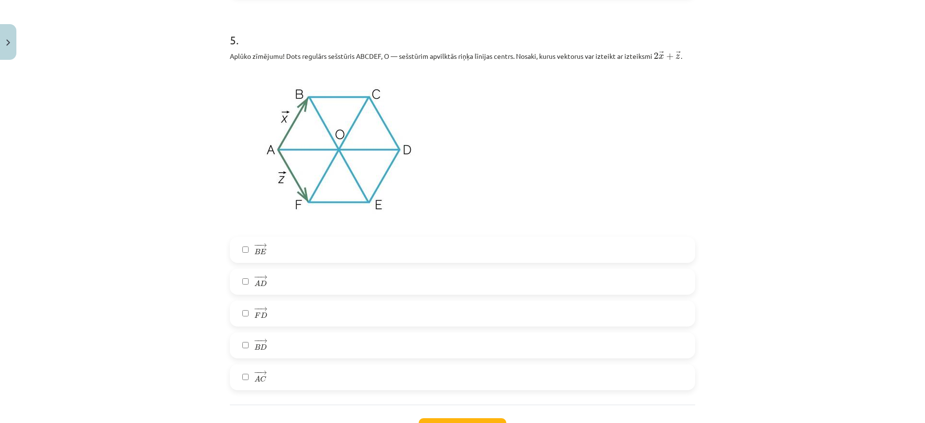
click at [234, 289] on label "− − → A D A D →" at bounding box center [463, 281] width 464 height 24
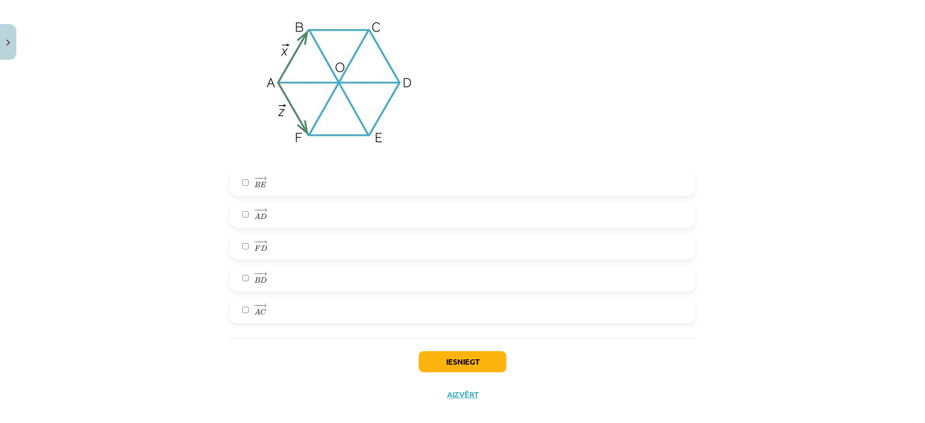
scroll to position [1715, 0]
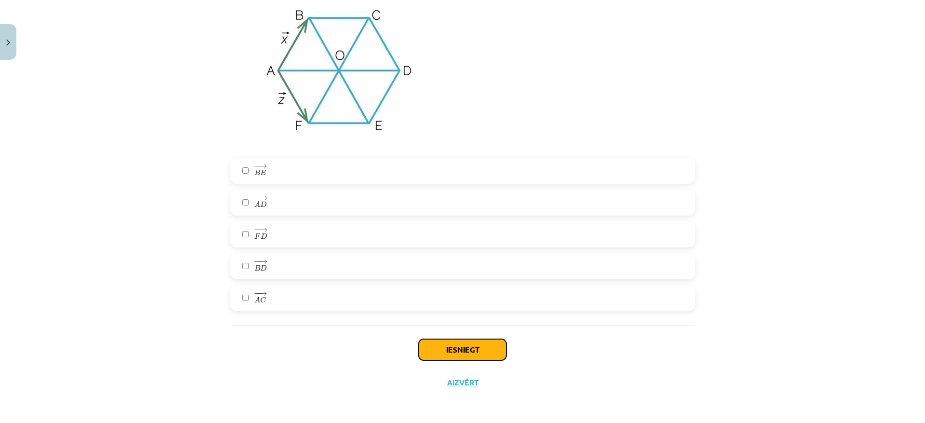
click at [465, 349] on button "Iesniegt" at bounding box center [463, 349] width 88 height 21
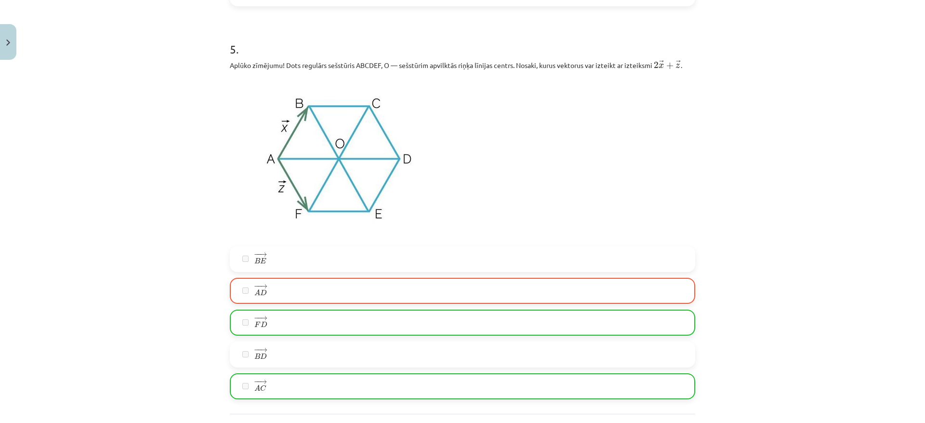
scroll to position [1456, 0]
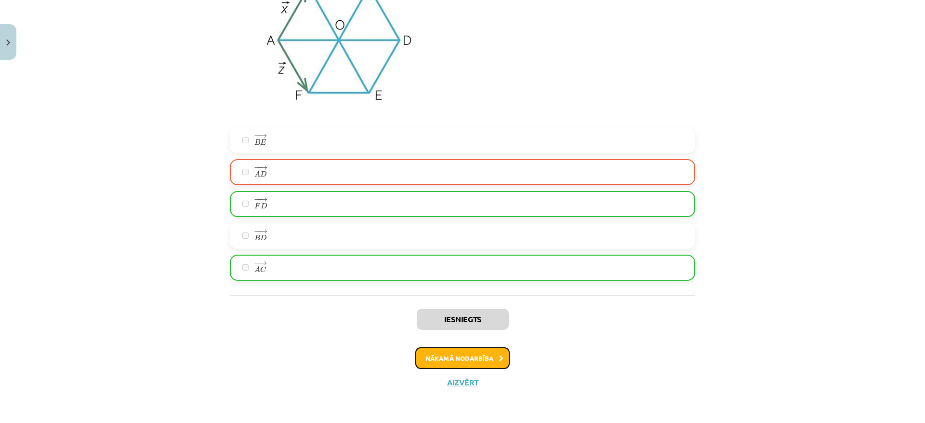
click at [489, 358] on button "Nākamā nodarbība" at bounding box center [462, 358] width 94 height 22
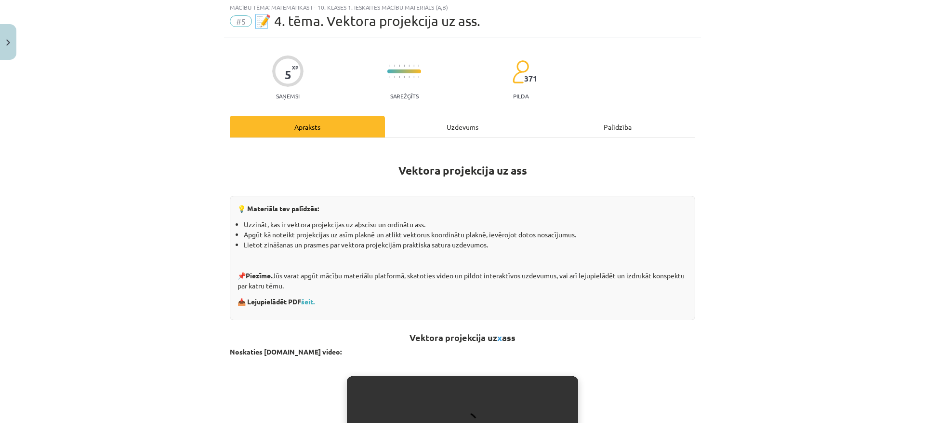
scroll to position [24, 0]
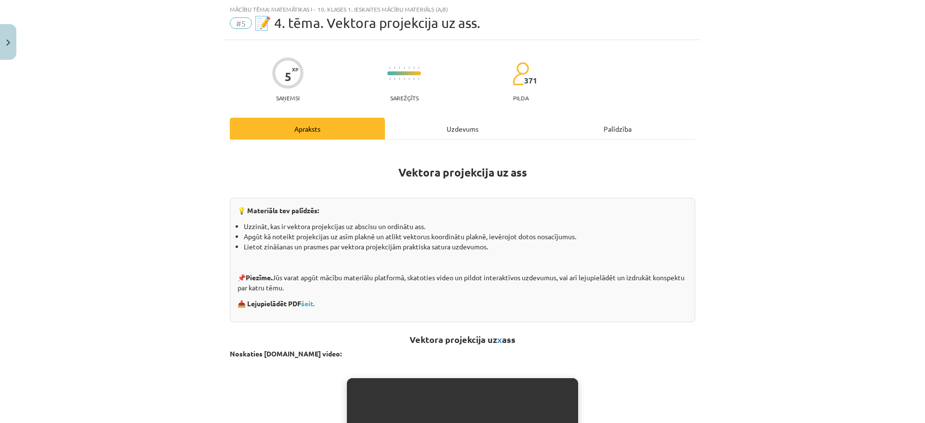
click at [440, 129] on div "Uzdevums" at bounding box center [462, 129] width 155 height 22
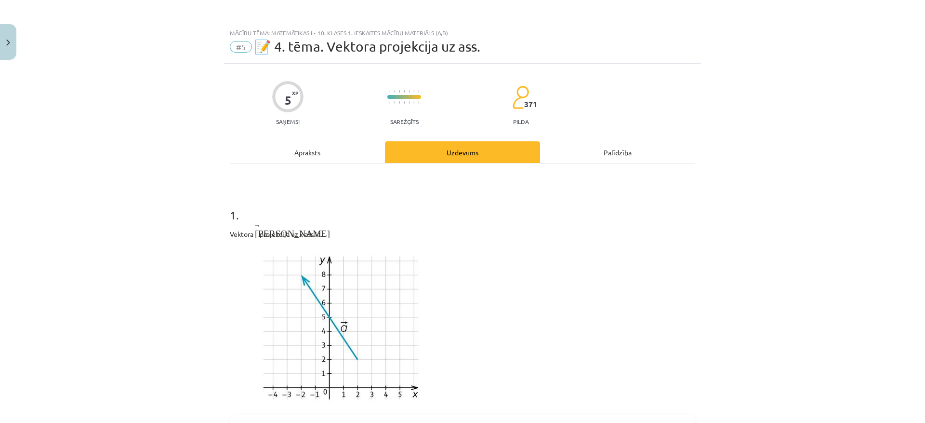
scroll to position [0, 0]
click at [242, 45] on span "#5" at bounding box center [241, 47] width 22 height 12
click at [304, 154] on div "Apraksts" at bounding box center [307, 153] width 155 height 22
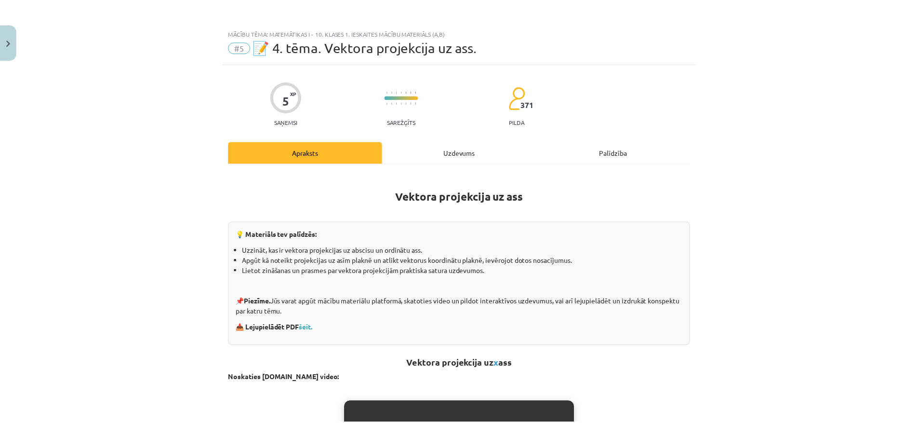
scroll to position [24, 0]
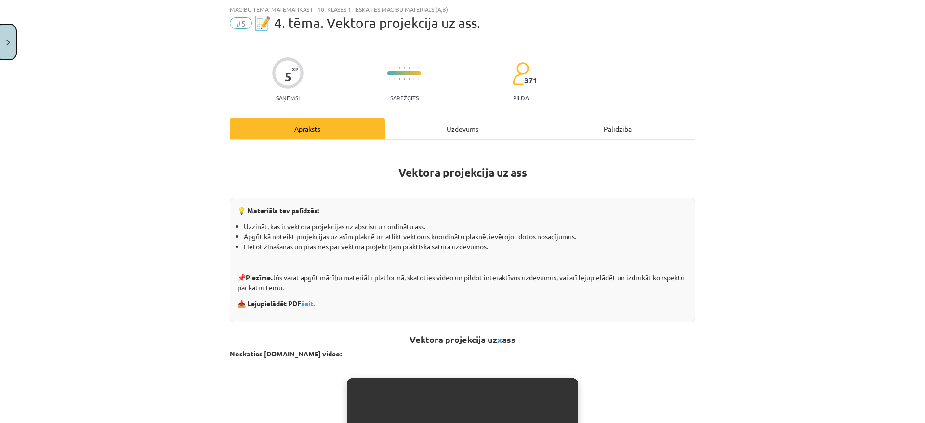
click at [0, 44] on button "Close" at bounding box center [8, 42] width 16 height 36
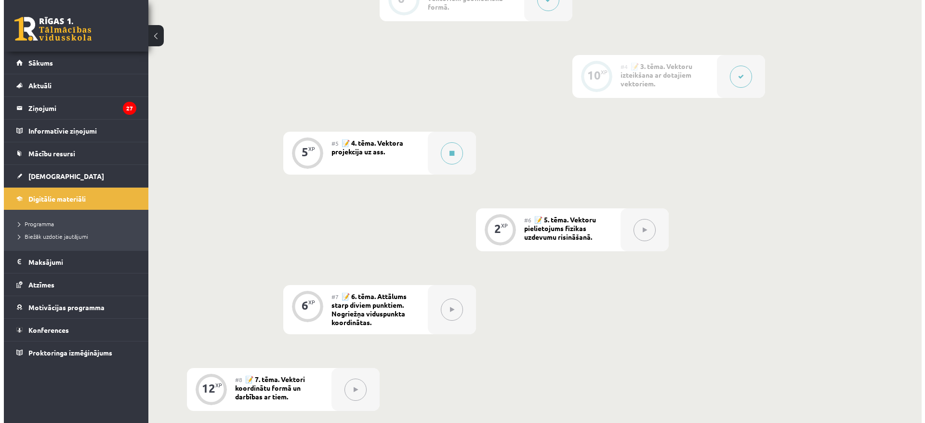
scroll to position [434, 0]
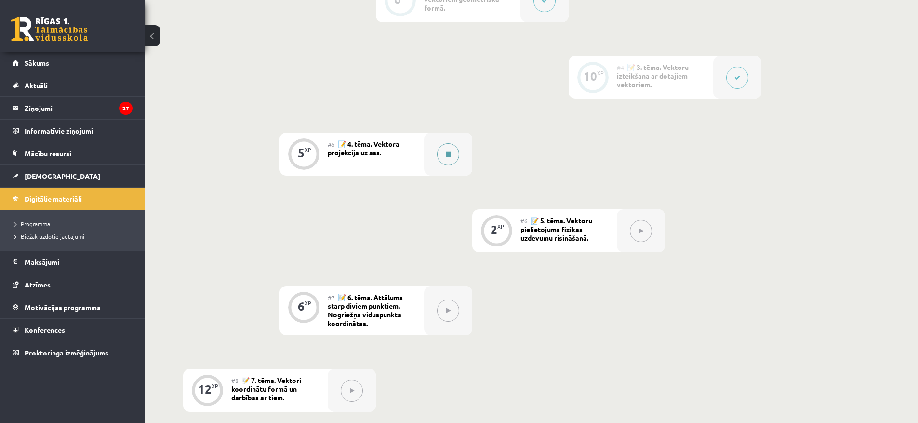
click at [444, 155] on button at bounding box center [448, 154] width 22 height 22
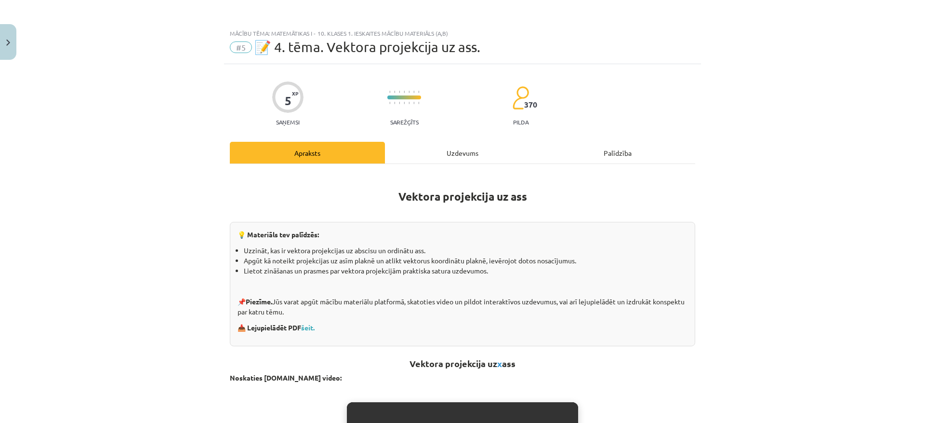
click at [480, 157] on div "Uzdevums" at bounding box center [462, 153] width 155 height 22
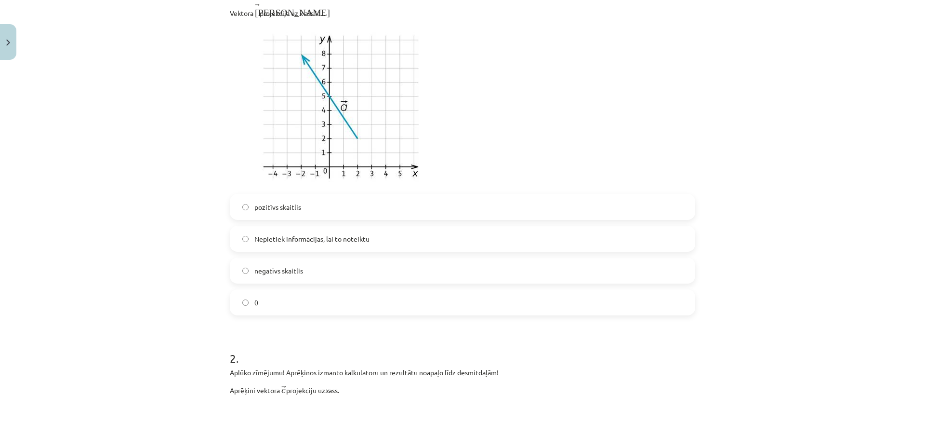
scroll to position [217, 0]
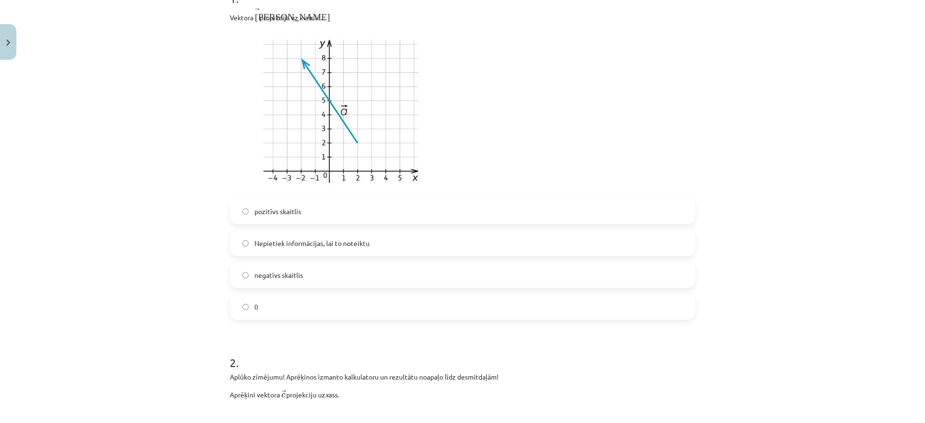
click at [382, 314] on label "0" at bounding box center [463, 306] width 464 height 24
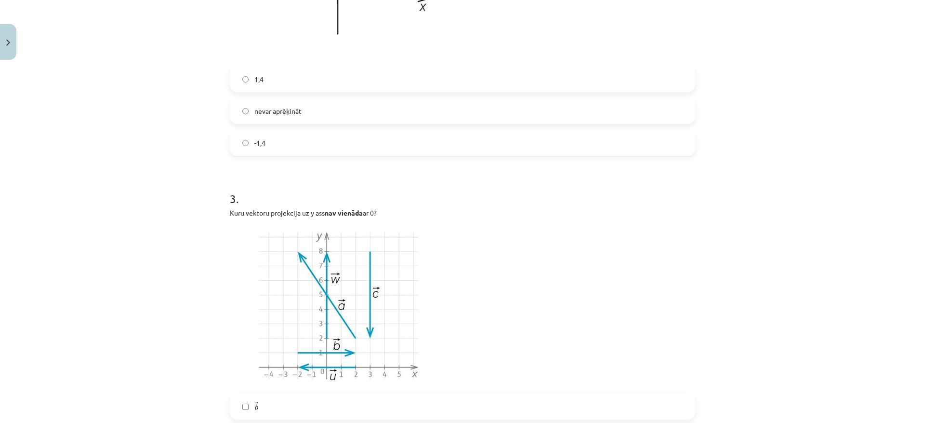
scroll to position [771, 0]
